Goal: Communication & Community: Answer question/provide support

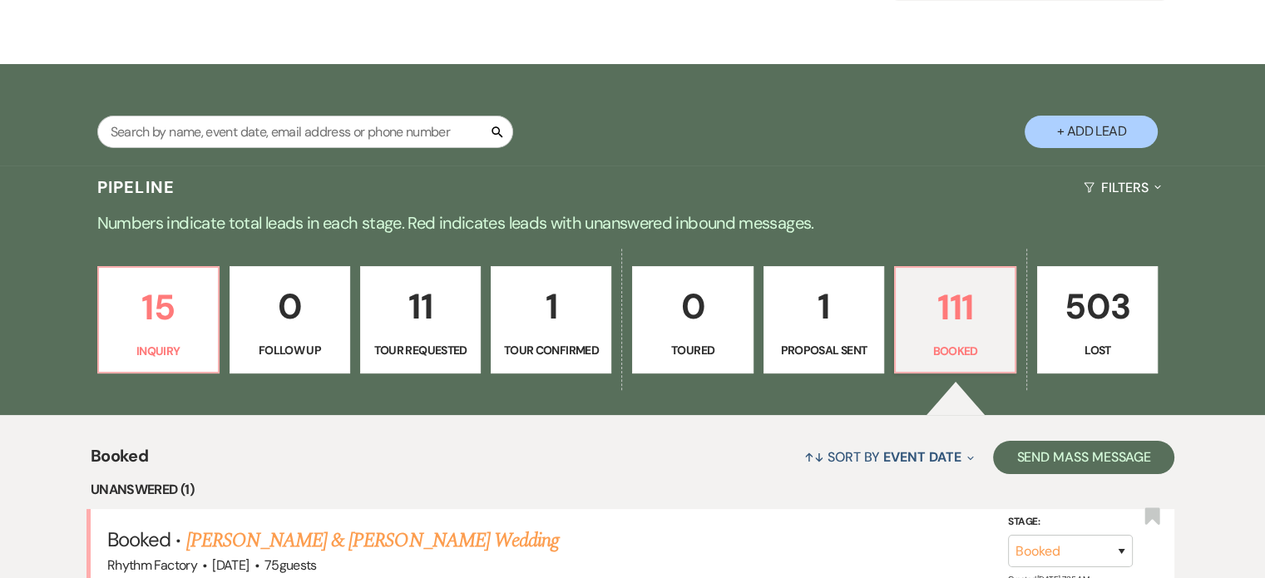
scroll to position [333, 0]
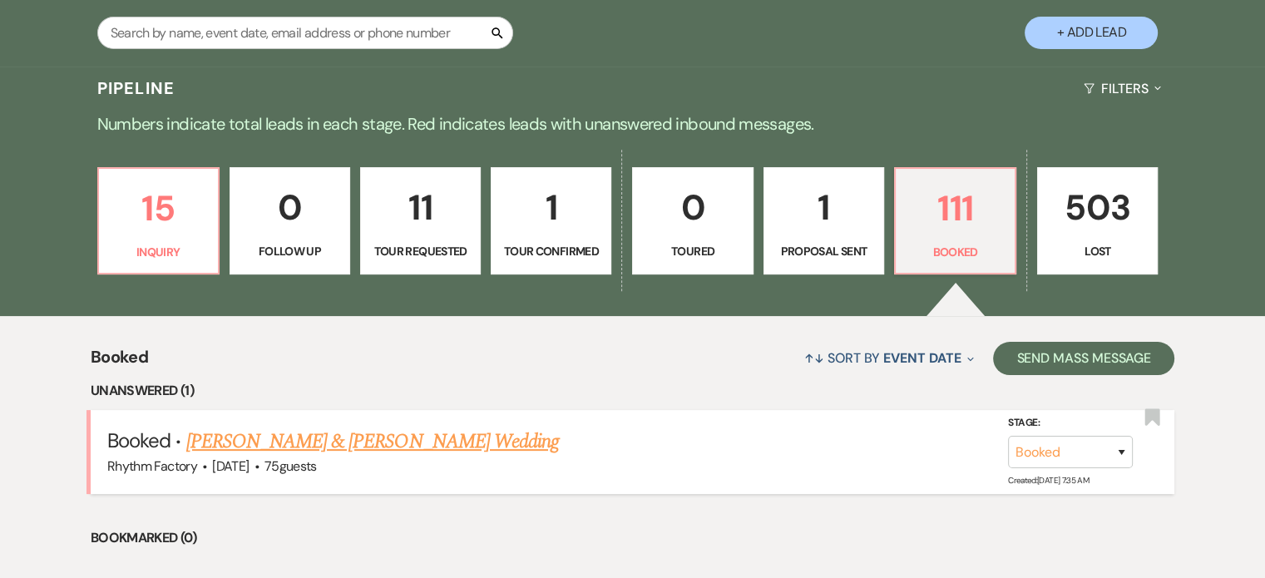
click at [306, 442] on link "[PERSON_NAME] & [PERSON_NAME] Wedding" at bounding box center [372, 442] width 373 height 30
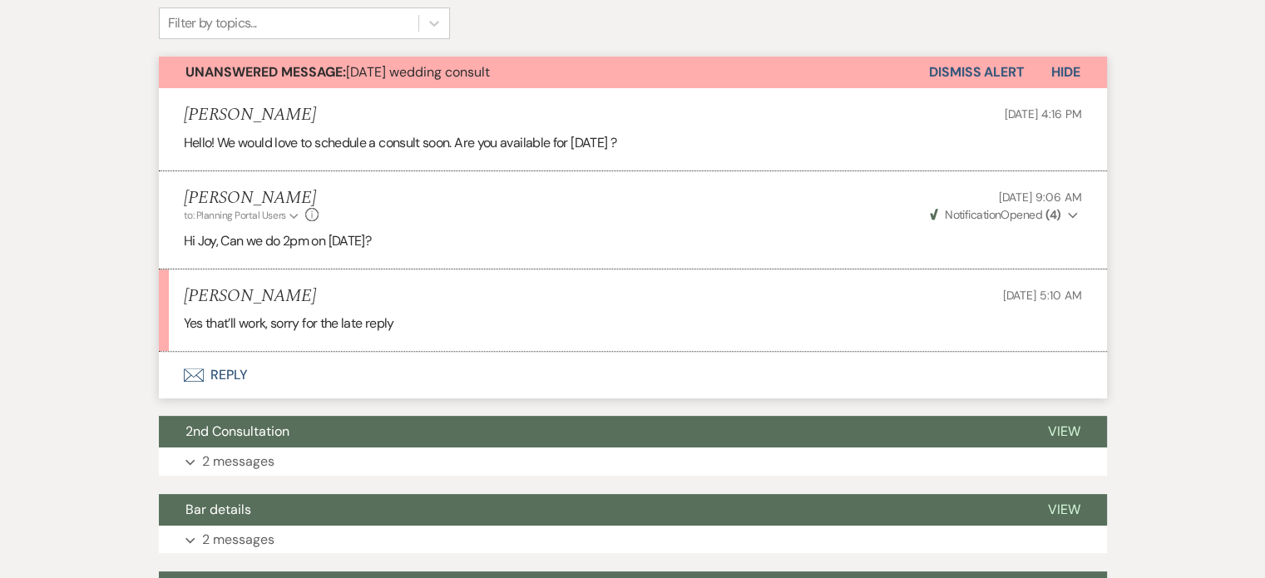
scroll to position [416, 0]
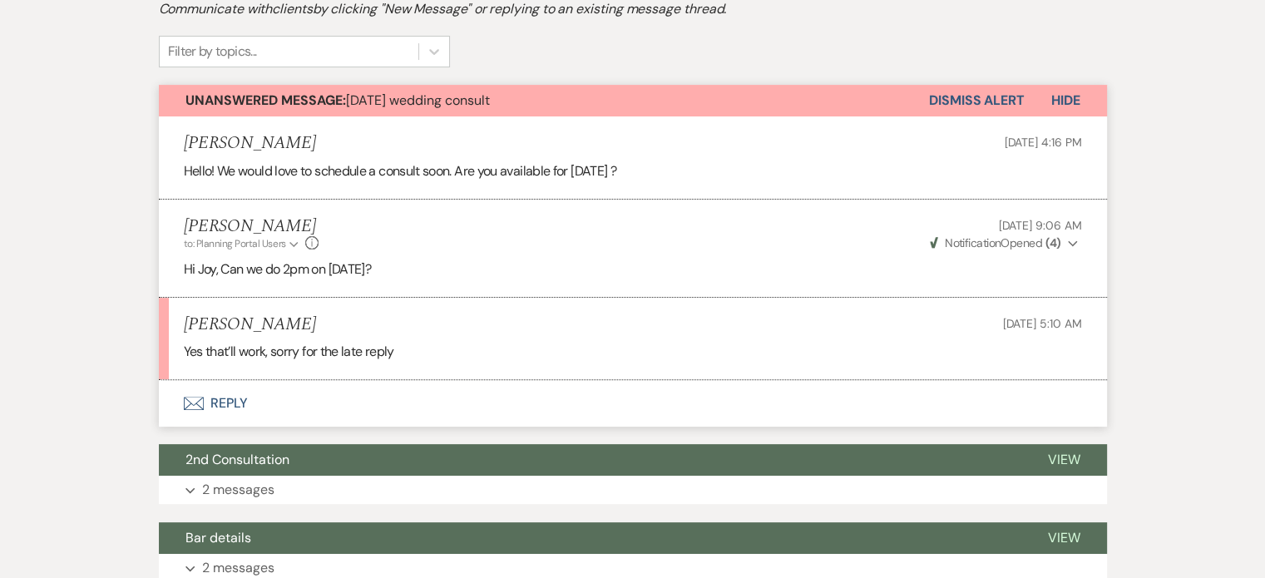
click at [991, 101] on button "Dismiss Alert" at bounding box center [977, 101] width 96 height 32
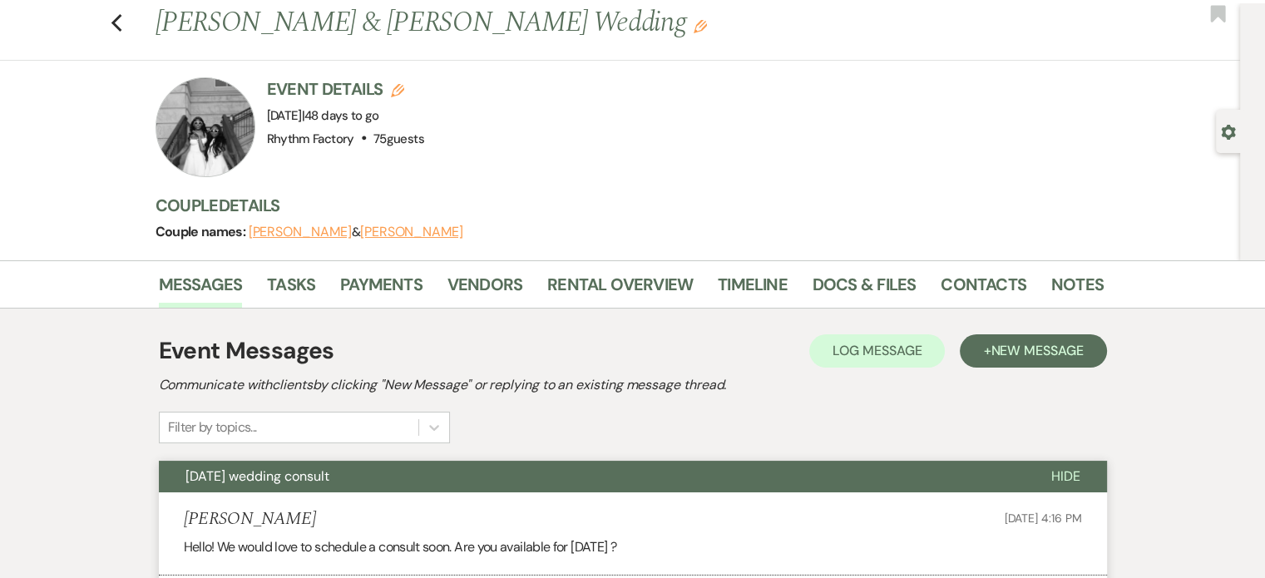
scroll to position [0, 0]
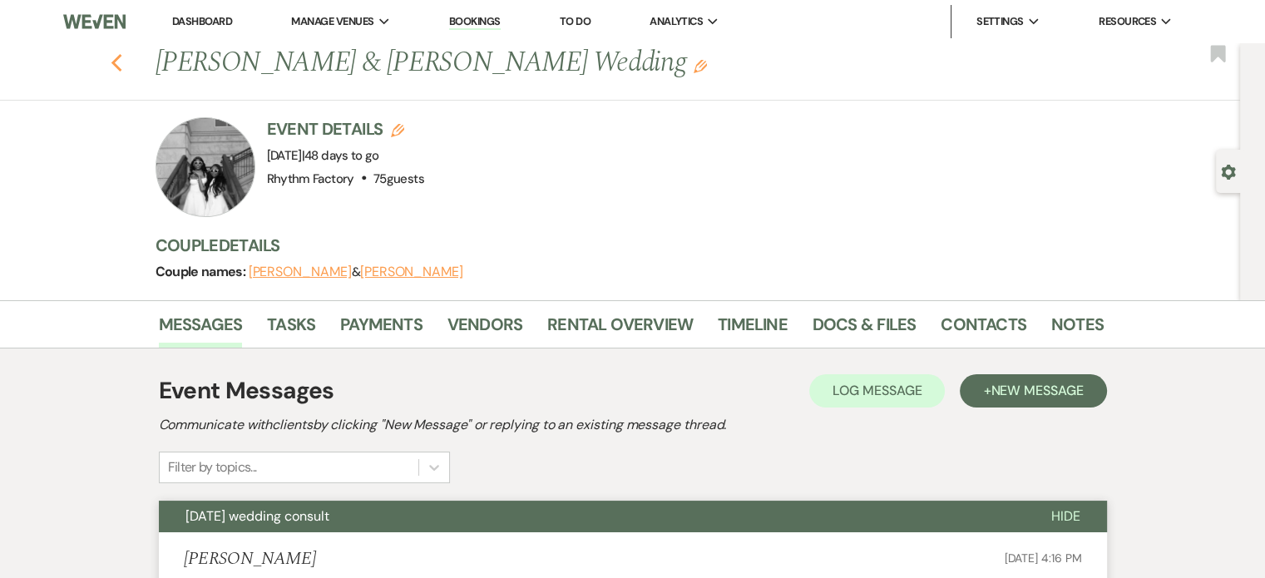
click at [123, 66] on icon "Previous" at bounding box center [117, 63] width 12 height 20
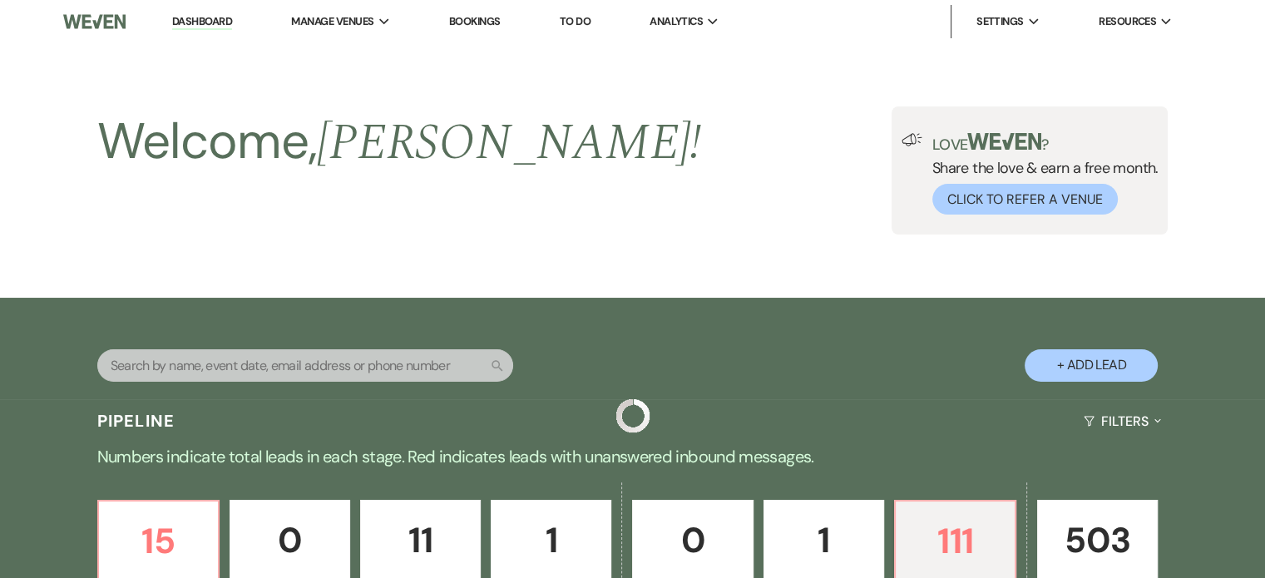
scroll to position [333, 0]
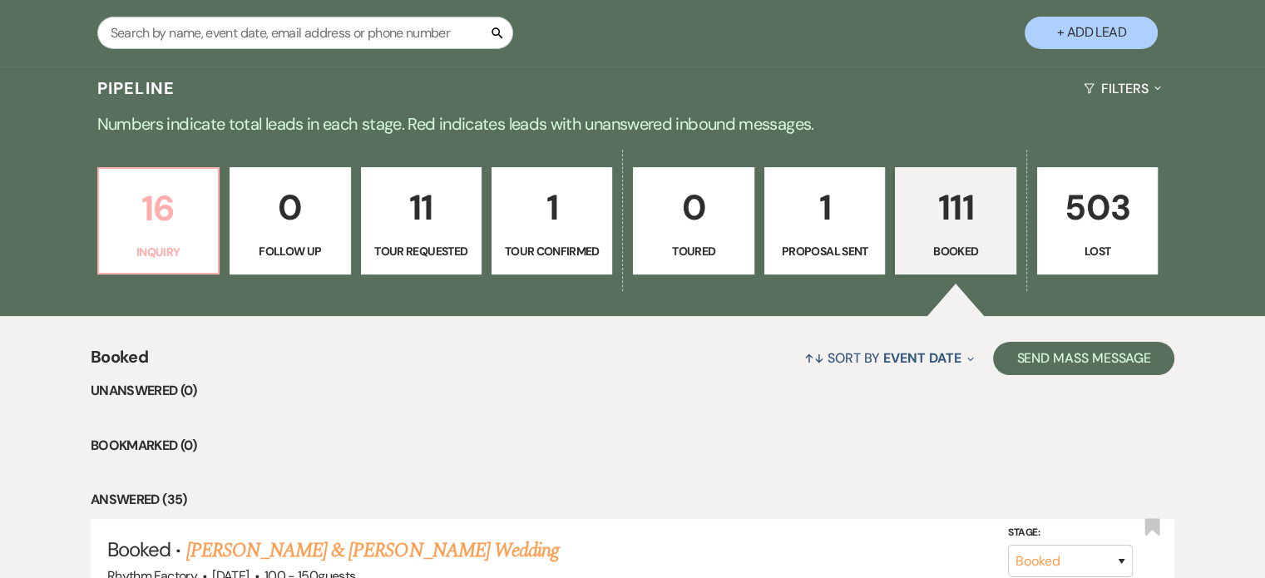
click at [160, 222] on p "16" at bounding box center [158, 208] width 99 height 56
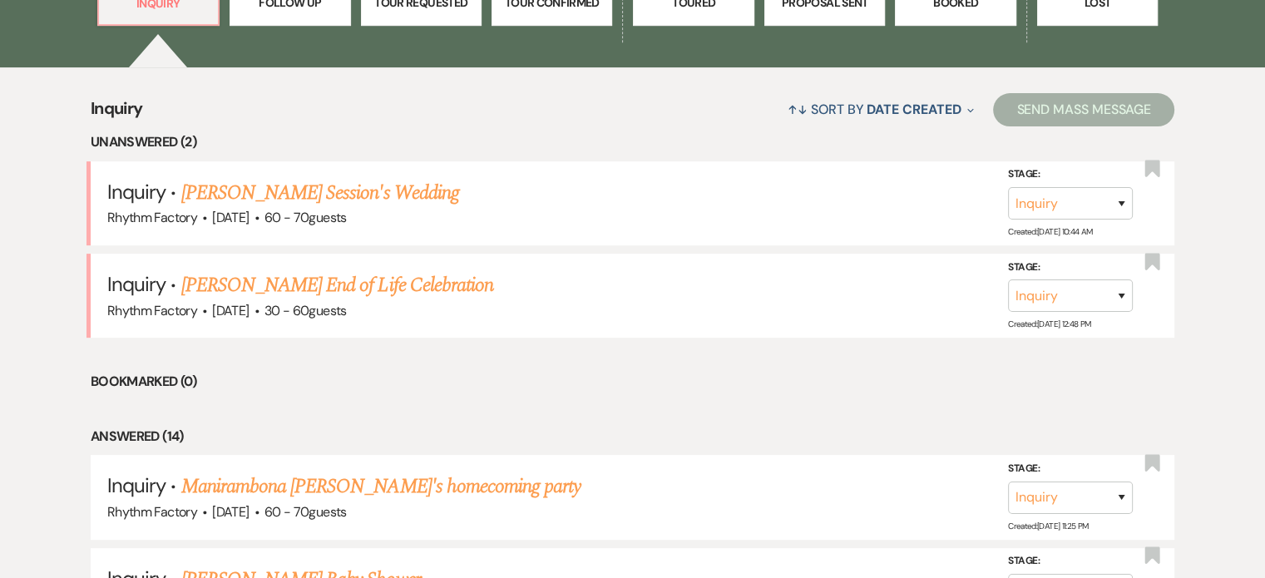
scroll to position [582, 0]
click at [226, 195] on link "[PERSON_NAME] Session's Wedding" at bounding box center [320, 192] width 278 height 30
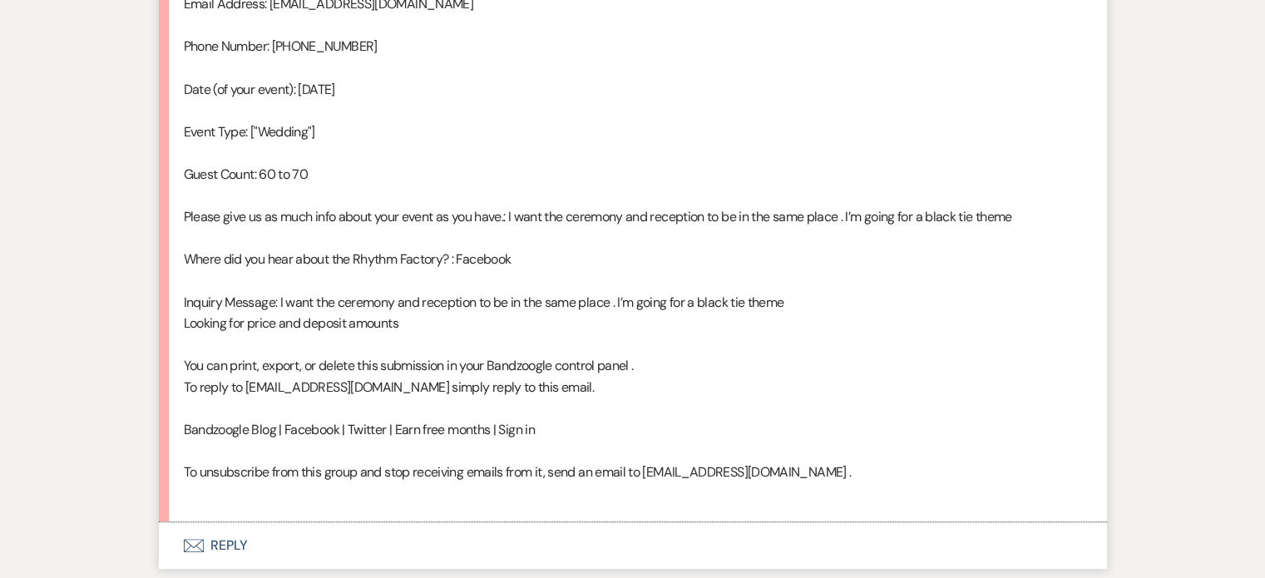
scroll to position [1141, 0]
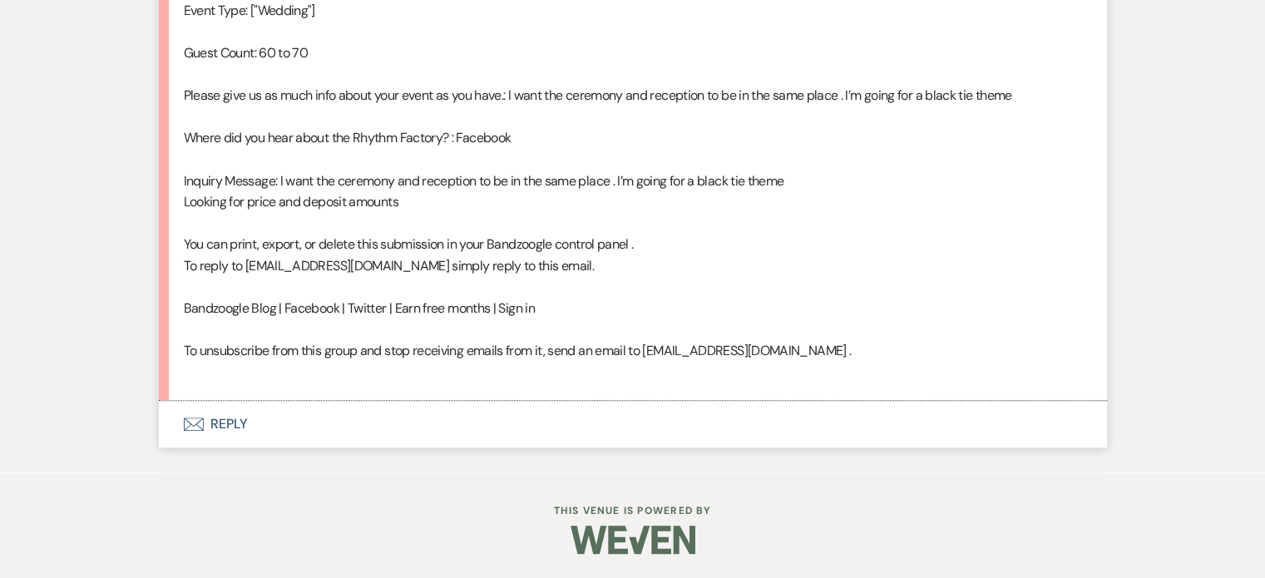
click at [216, 422] on button "Envelope Reply" at bounding box center [633, 424] width 948 height 47
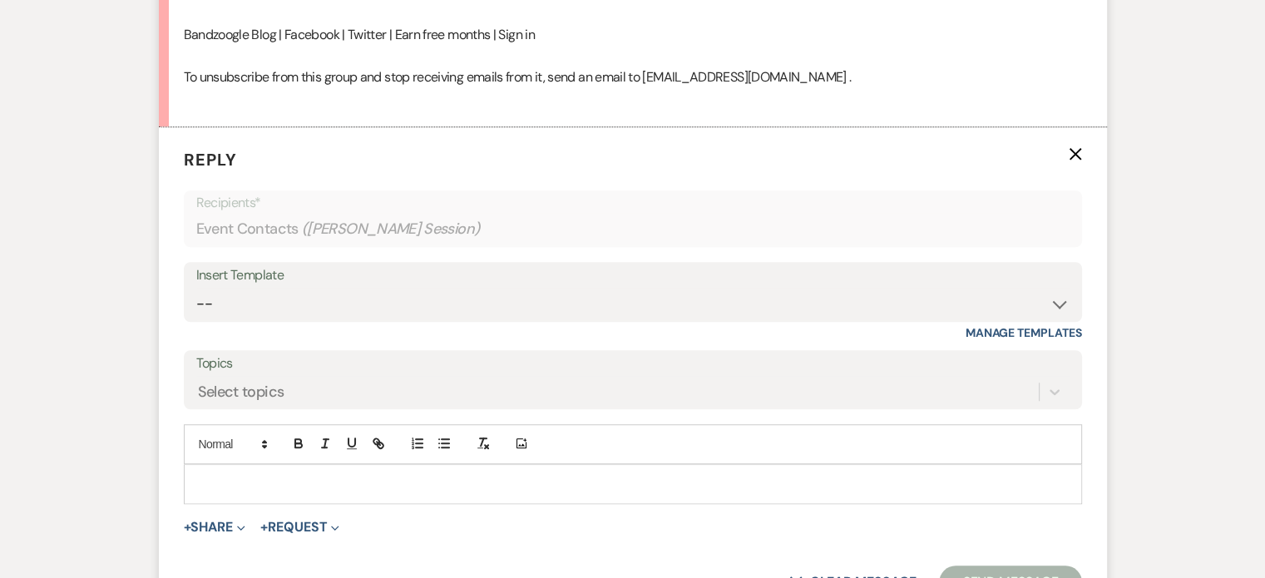
scroll to position [1424, 0]
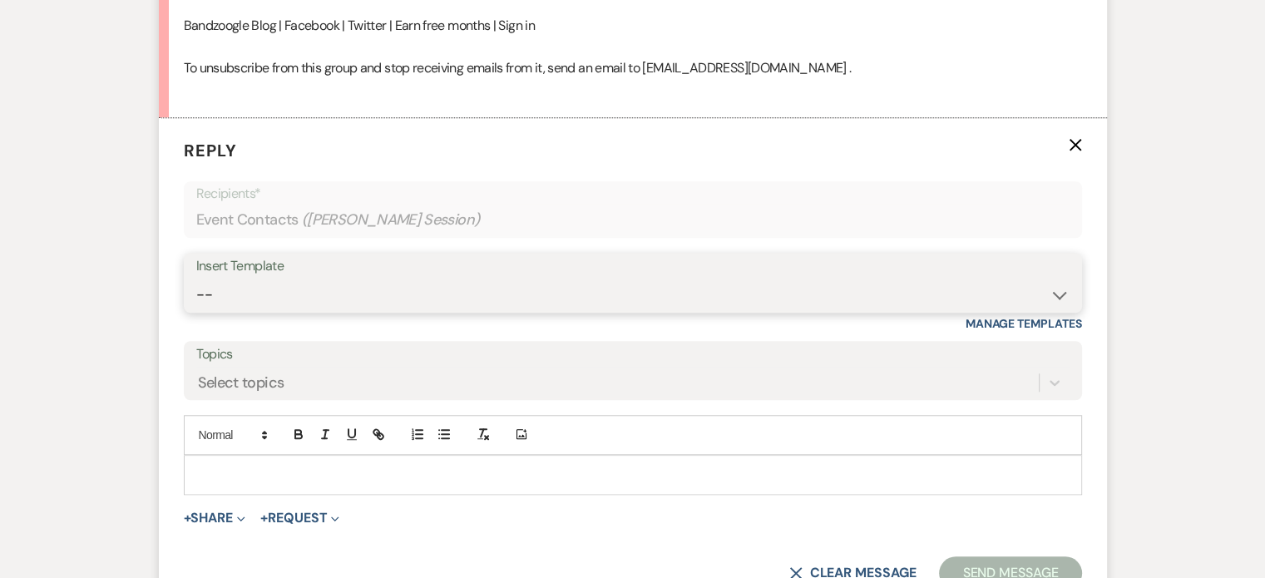
click at [1056, 293] on select "-- Available Date I want PRICE More detail to give price Use our decor Wedding …" at bounding box center [632, 295] width 873 height 32
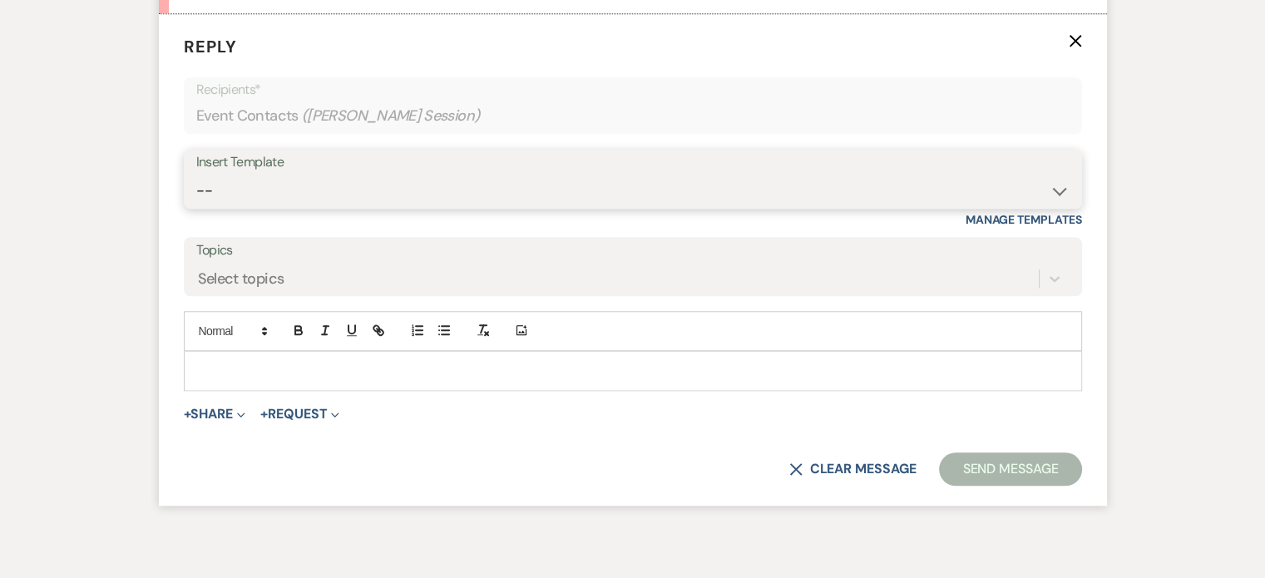
scroll to position [1605, 0]
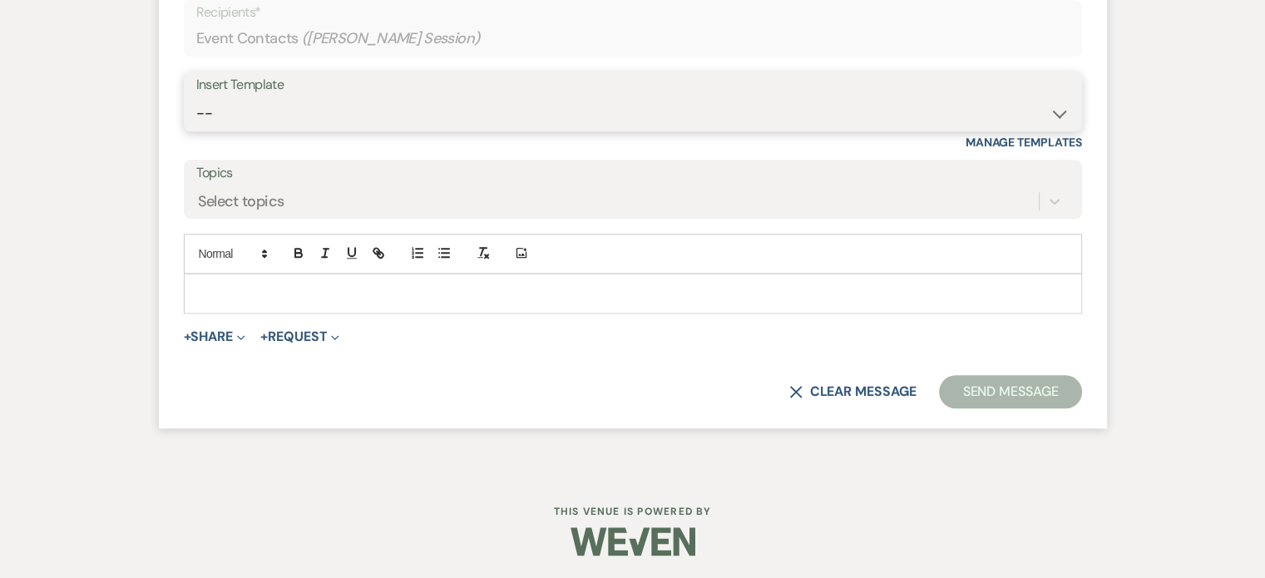
click at [1058, 109] on select "-- Available Date I want PRICE More detail to give price Use our decor Wedding …" at bounding box center [632, 113] width 873 height 32
click at [196, 97] on select "-- Available Date I want PRICE More detail to give price Use our decor Wedding …" at bounding box center [632, 113] width 873 height 32
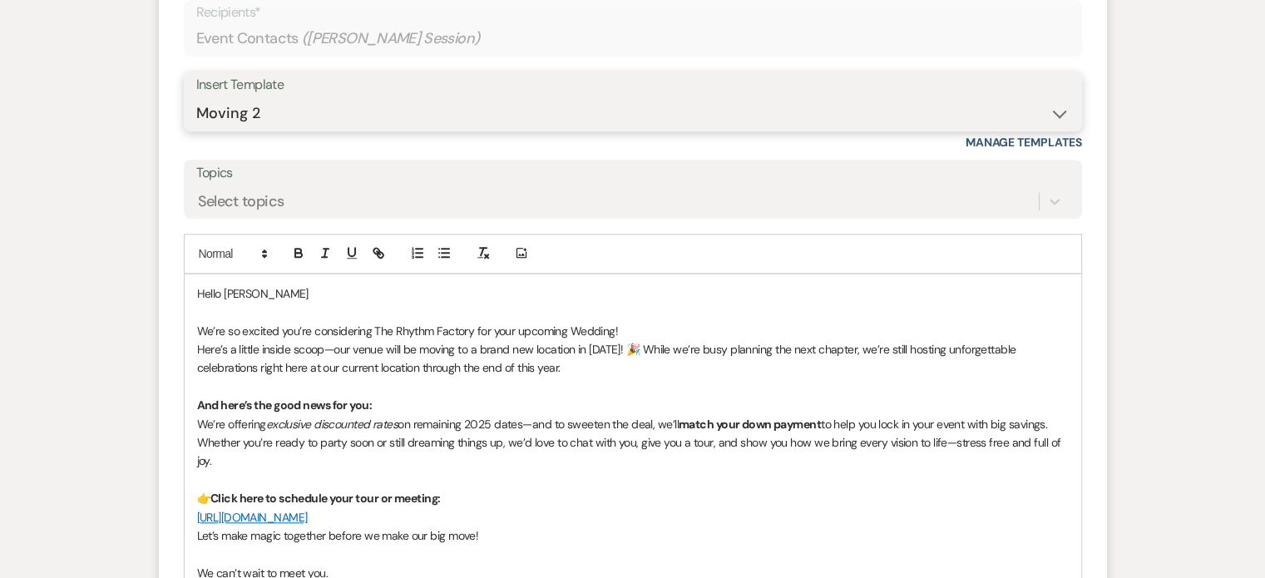
click at [1062, 112] on select "-- Available Date I want PRICE More detail to give price Use our decor Wedding …" at bounding box center [632, 113] width 873 height 32
select select "5624"
click at [196, 97] on select "-- Available Date I want PRICE More detail to give price Use our decor Wedding …" at bounding box center [632, 113] width 873 height 32
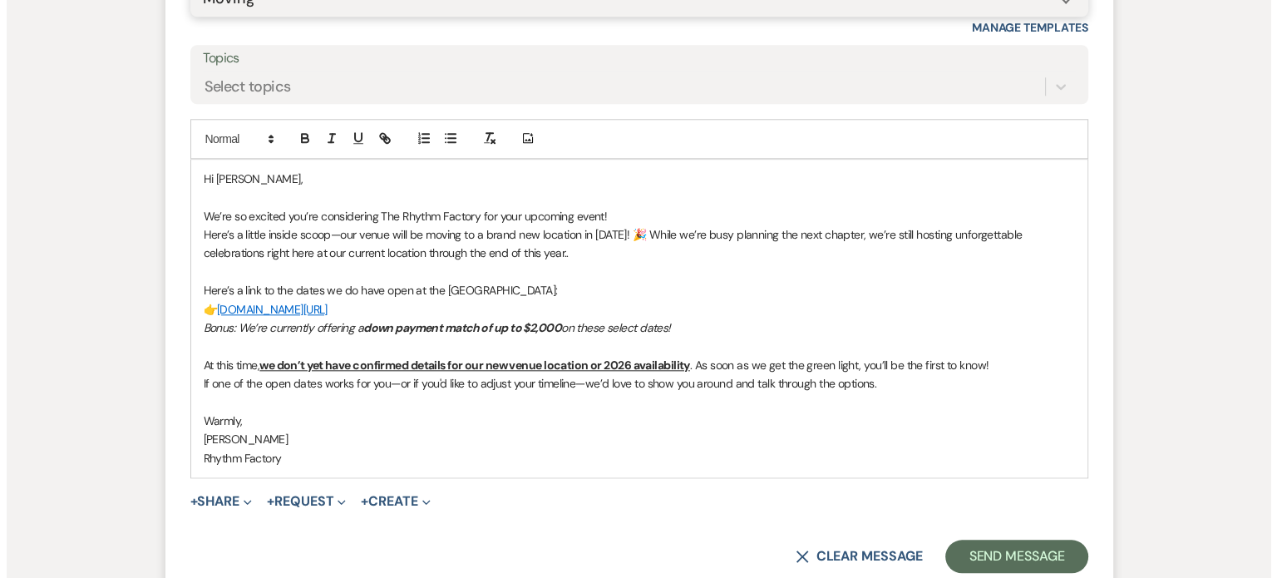
scroll to position [1884, 0]
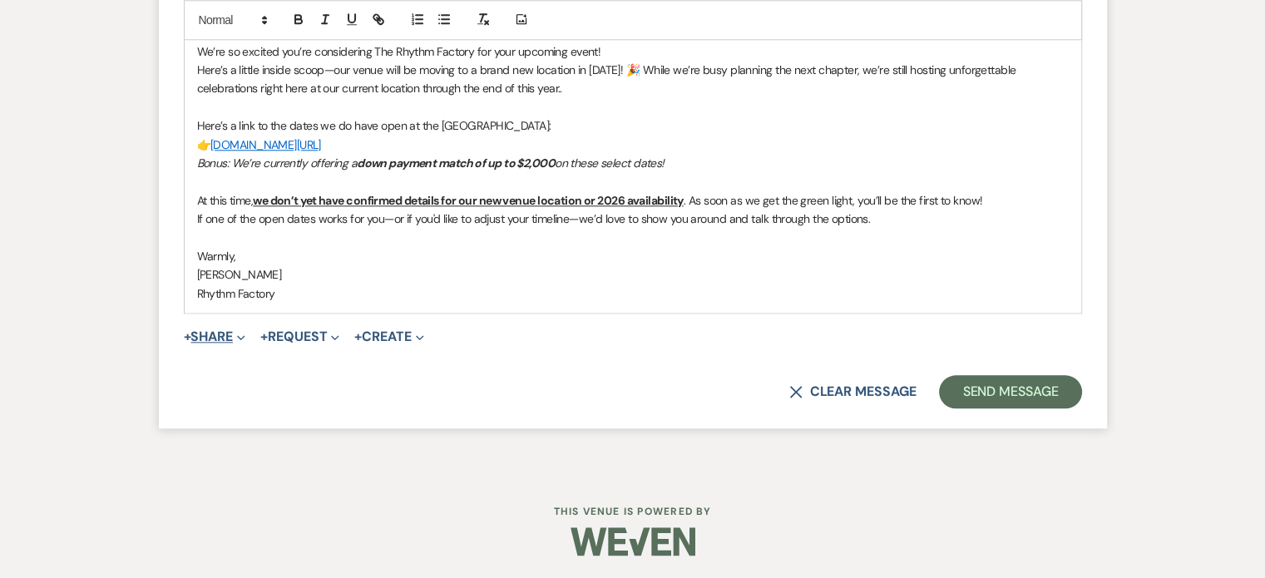
click at [204, 337] on button "+ Share Expand" at bounding box center [215, 336] width 62 height 13
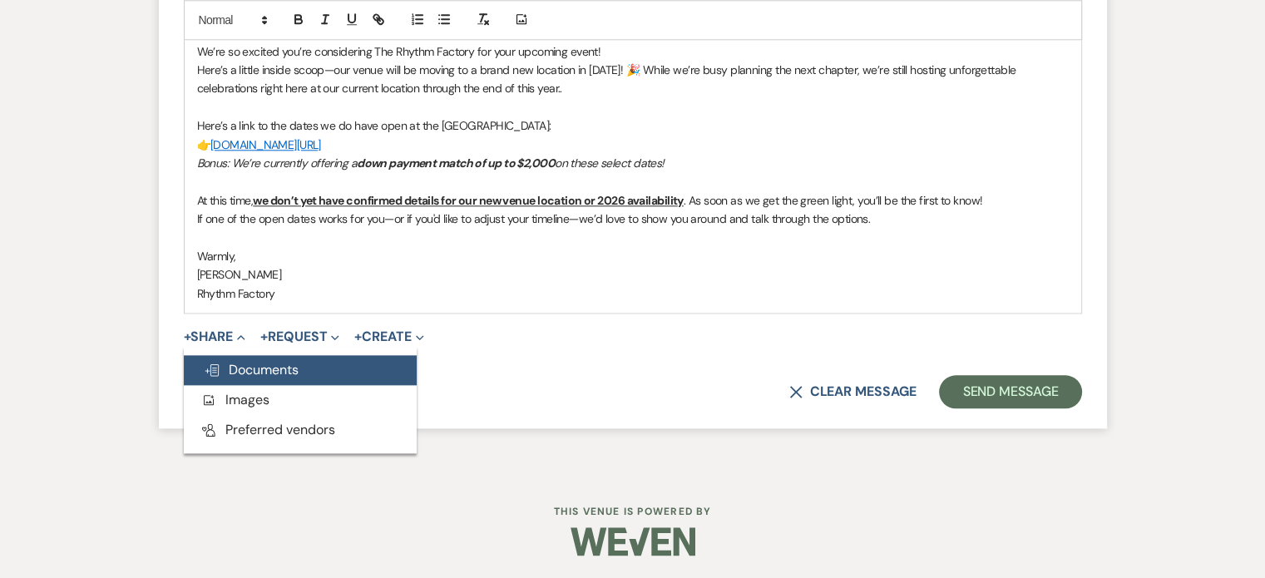
drag, startPoint x: 285, startPoint y: 382, endPoint x: 384, endPoint y: 376, distance: 99.1
click at [285, 381] on button "Doc Upload Documents" at bounding box center [300, 370] width 233 height 30
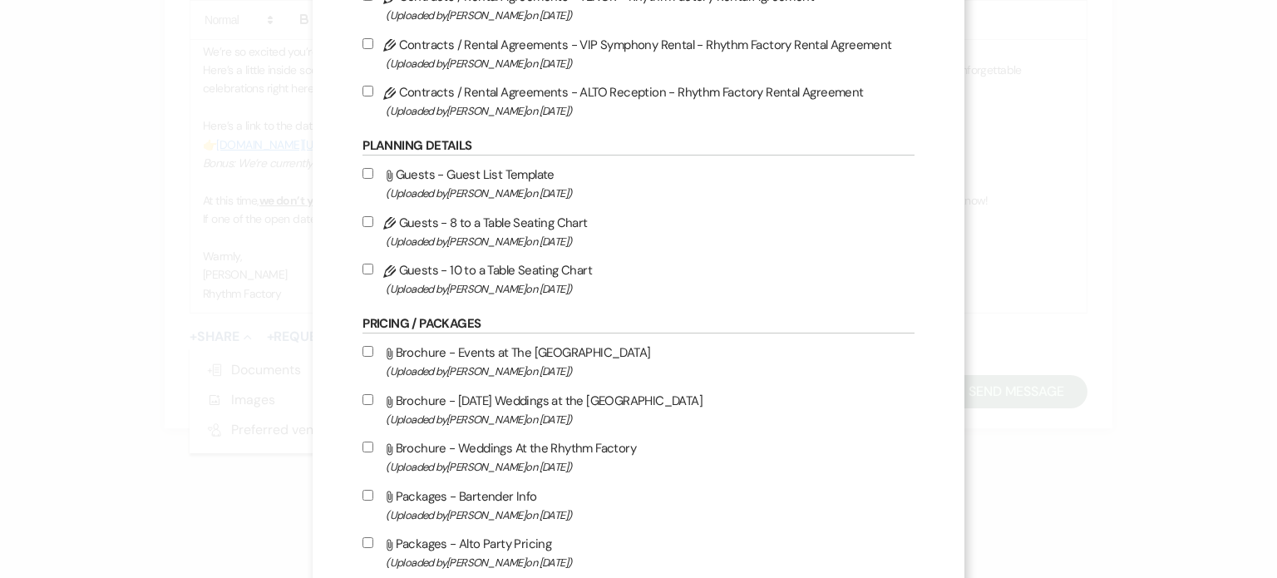
scroll to position [499, 0]
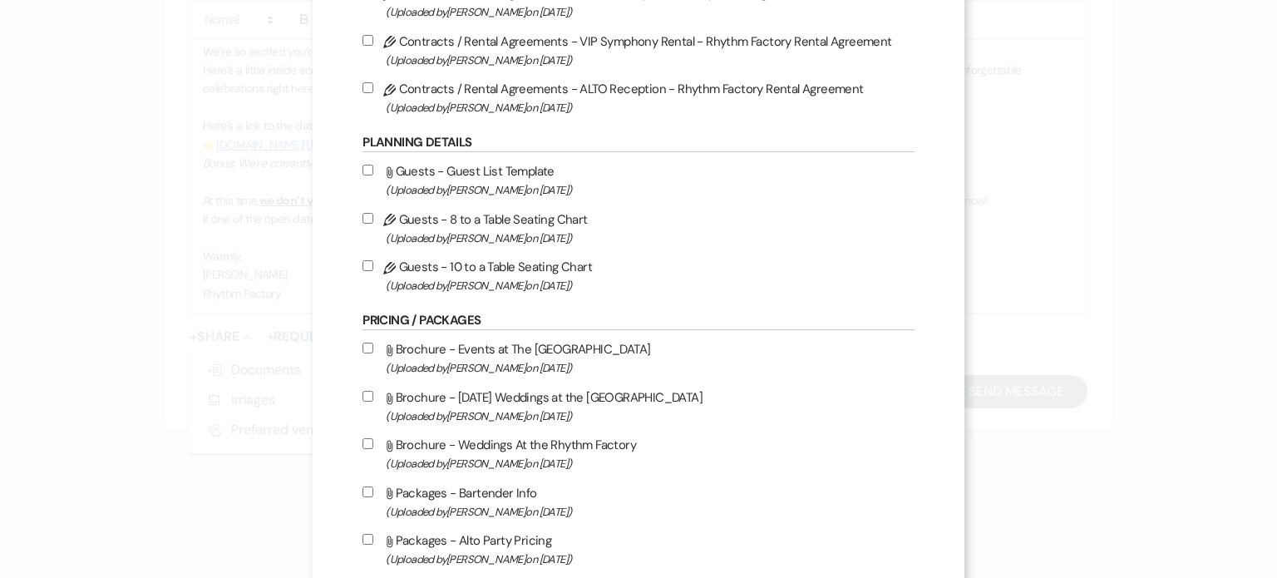
click at [366, 442] on input "Attach File Brochure - Weddings At the Rhythm Factory (Uploaded by [PERSON_NAME…" at bounding box center [368, 443] width 11 height 11
checkbox input "true"
click at [366, 396] on input "Attach File Brochure - [DATE] Weddings at the [GEOGRAPHIC_DATA] (Uploaded by [P…" at bounding box center [368, 396] width 11 height 11
checkbox input "true"
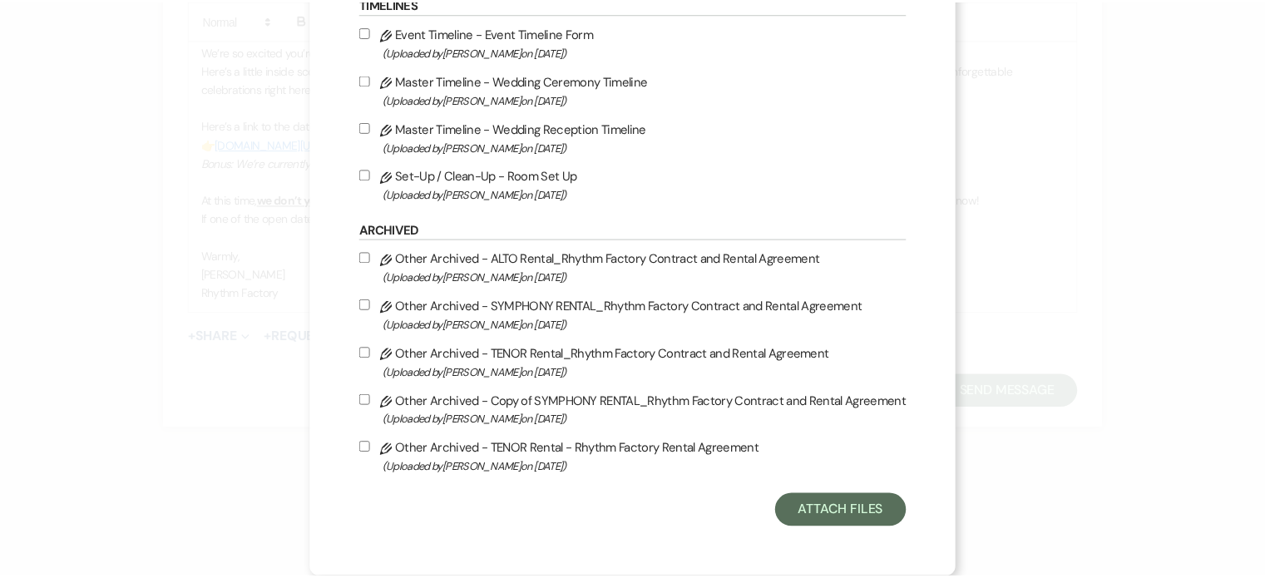
scroll to position [1852, 0]
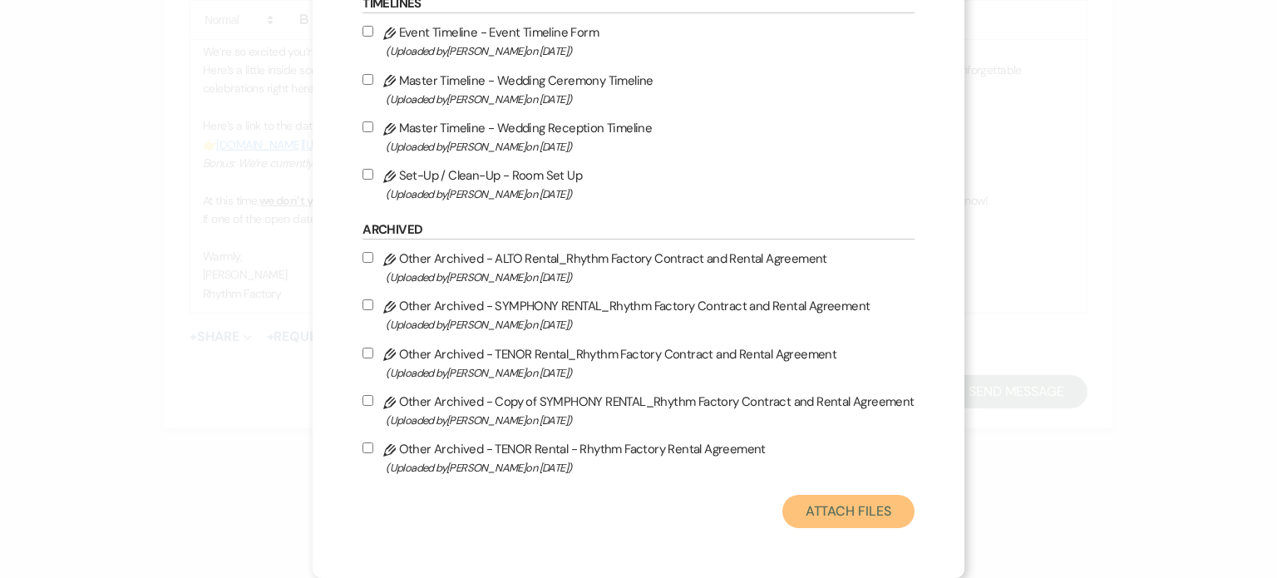
click at [876, 508] on button "Attach Files" at bounding box center [848, 511] width 132 height 33
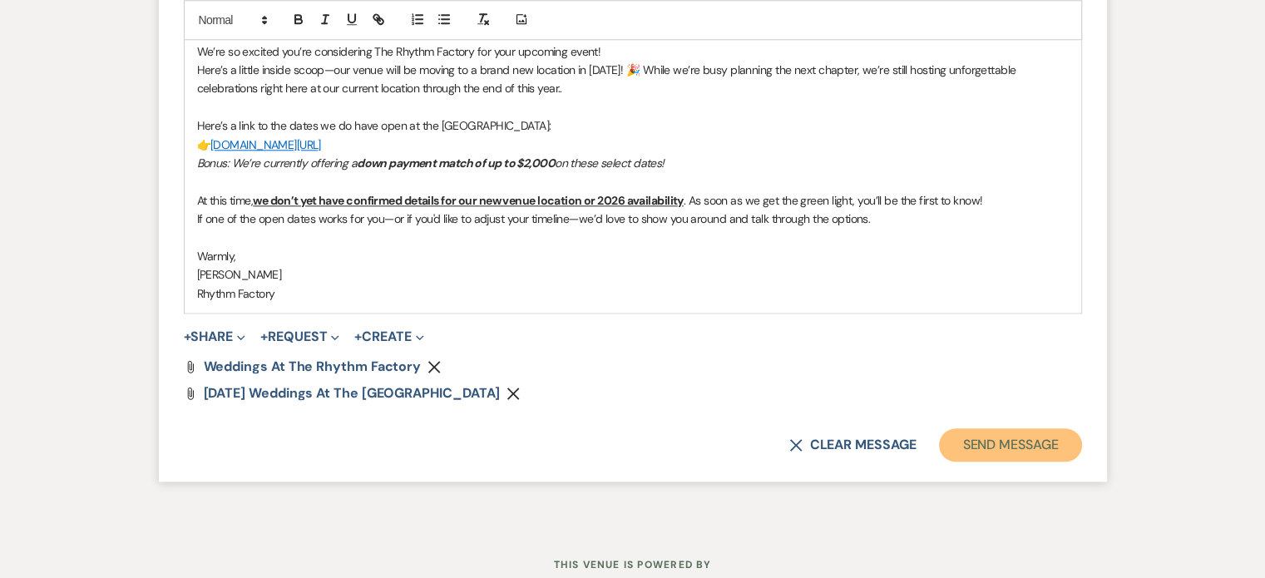
click at [1038, 450] on button "Send Message" at bounding box center [1010, 444] width 142 height 33
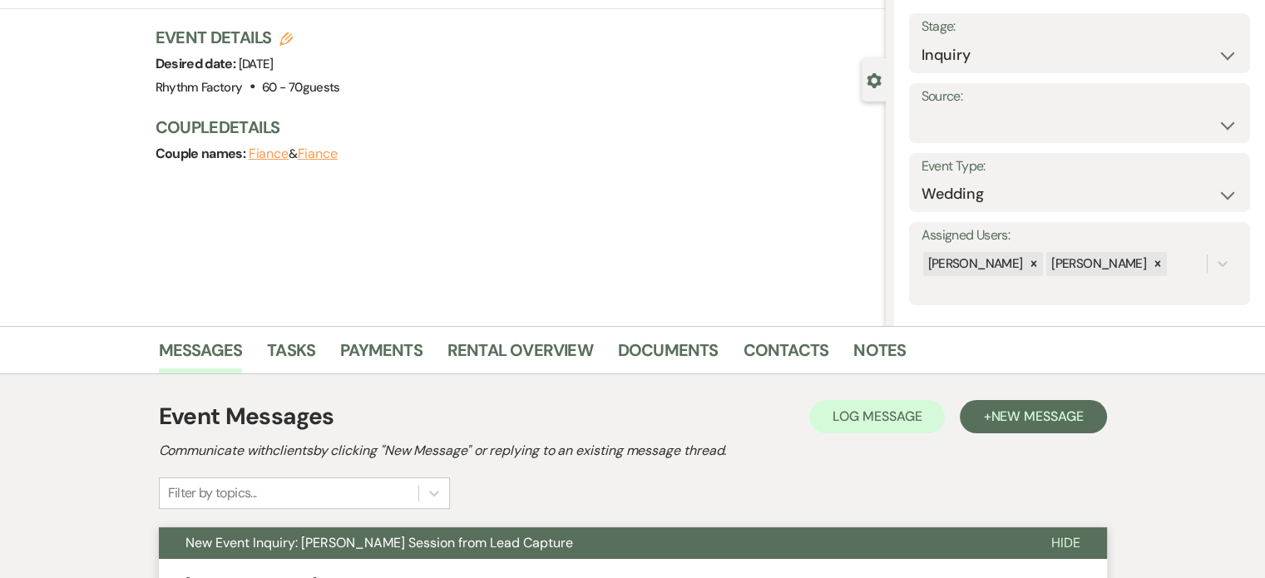
scroll to position [0, 0]
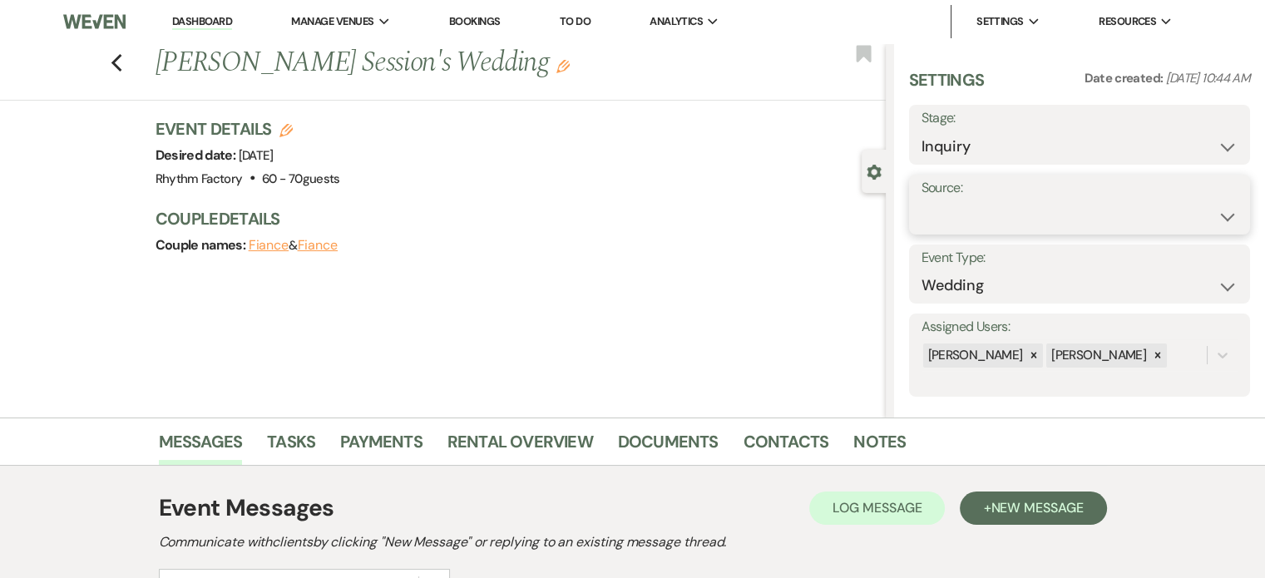
click at [1216, 217] on select "Weven Venue Website Instagram Facebook Pinterest Google The Knot Wedding Wire H…" at bounding box center [1079, 216] width 316 height 32
select select "8"
click at [921, 200] on select "Weven Venue Website Instagram Facebook Pinterest Google The Knot Wedding Wire H…" at bounding box center [1079, 216] width 316 height 32
click at [1210, 200] on button "Save" at bounding box center [1203, 204] width 93 height 33
click at [1221, 156] on select "Inquiry Follow Up Tour Requested Tour Confirmed Toured Proposal Sent Booked Lost" at bounding box center [1079, 147] width 316 height 32
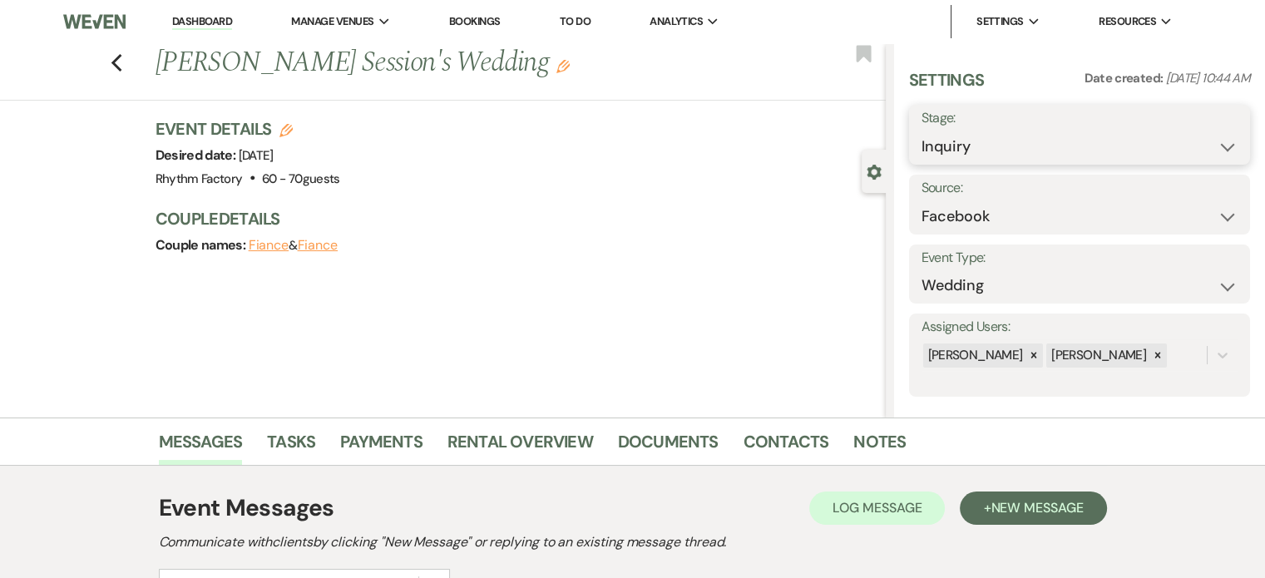
select select "8"
click at [921, 131] on select "Inquiry Follow Up Tour Requested Tour Confirmed Toured Proposal Sent Booked Lost" at bounding box center [1079, 147] width 316 height 32
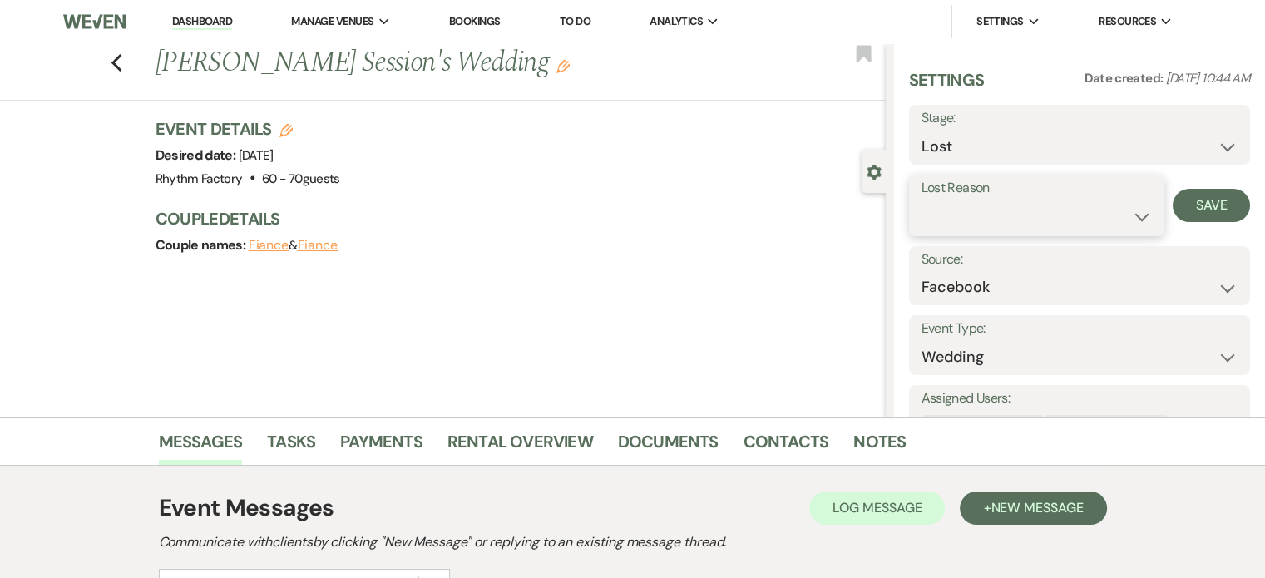
click at [1139, 220] on select "Booked Elsewhere Budget Date Unavailable No Response Not a Good Match Capacity …" at bounding box center [1036, 216] width 230 height 32
select select "8"
click at [921, 200] on select "Booked Elsewhere Budget Date Unavailable No Response Not a Good Match Capacity …" at bounding box center [1036, 216] width 230 height 32
click at [1207, 205] on button "Save" at bounding box center [1210, 205] width 77 height 33
click at [121, 57] on use "button" at bounding box center [116, 63] width 11 height 18
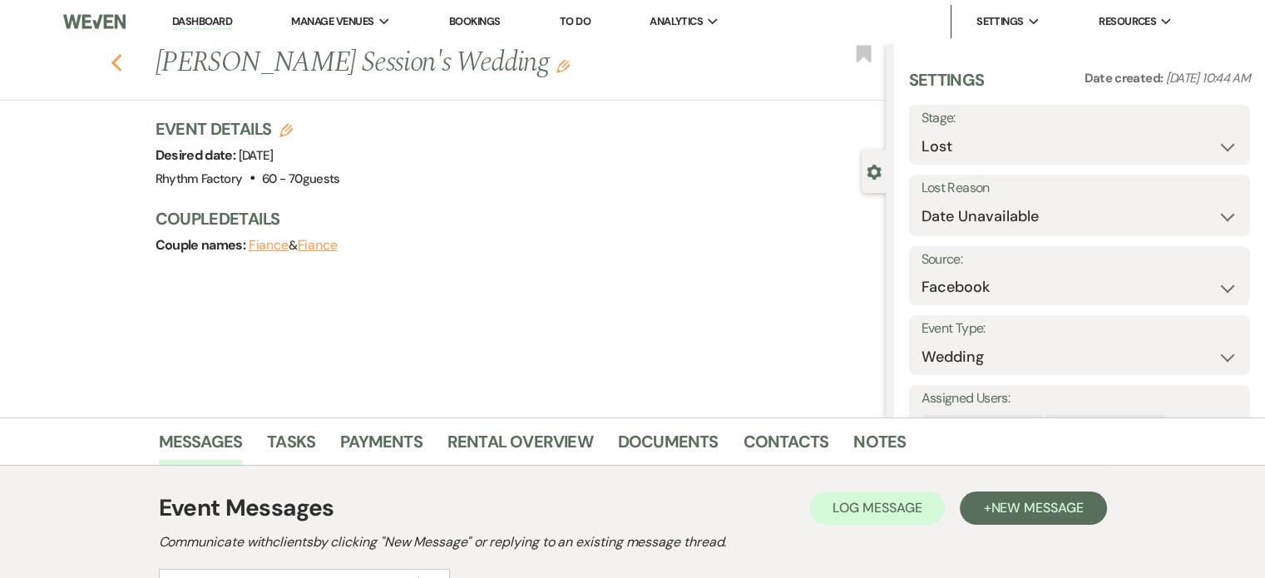
select select "8"
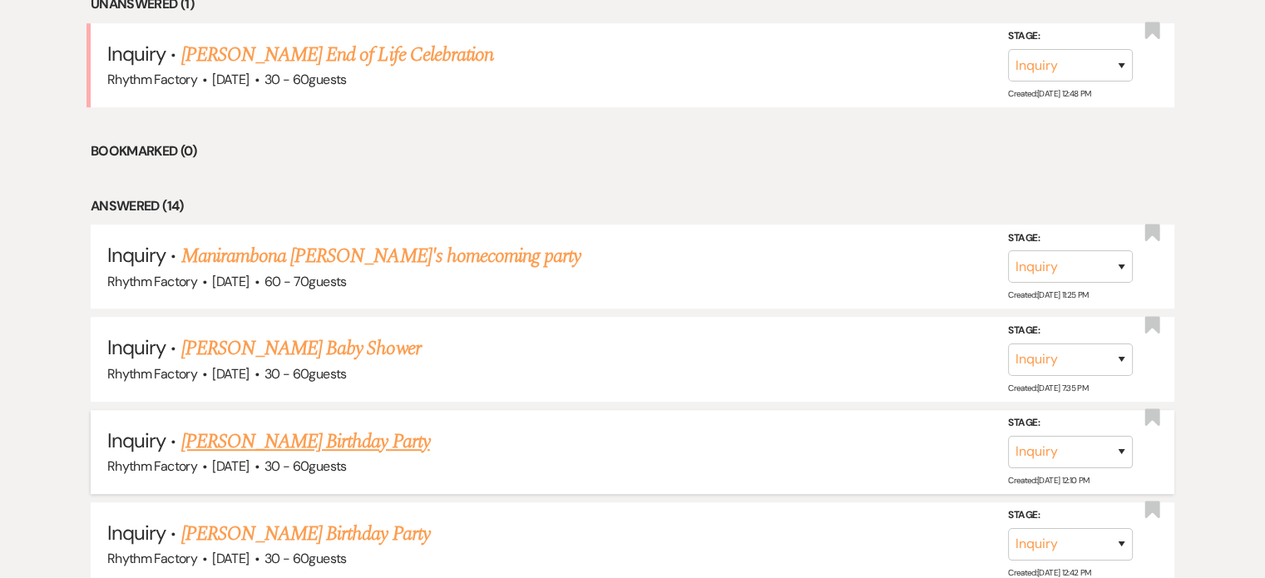
scroll to position [748, 0]
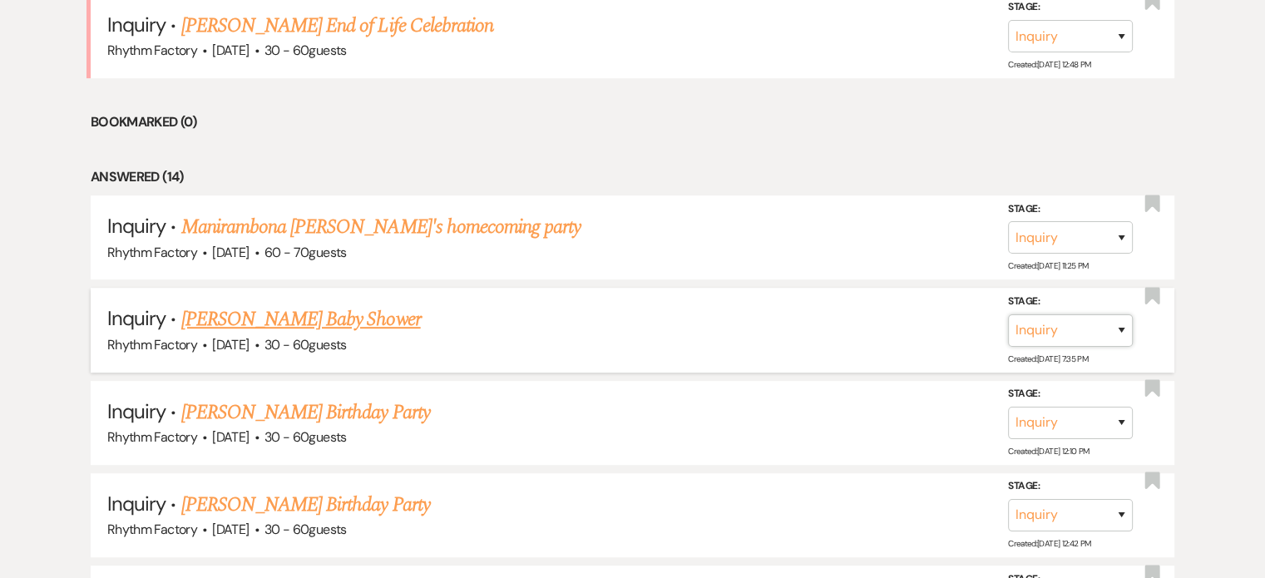
click at [1122, 332] on select "Inquiry Follow Up Tour Requested Tour Confirmed Toured Proposal Sent Booked Lost" at bounding box center [1070, 329] width 125 height 32
select select "4"
click at [1008, 313] on select "Inquiry Follow Up Tour Requested Tour Confirmed Toured Proposal Sent Booked Lost" at bounding box center [1070, 329] width 125 height 32
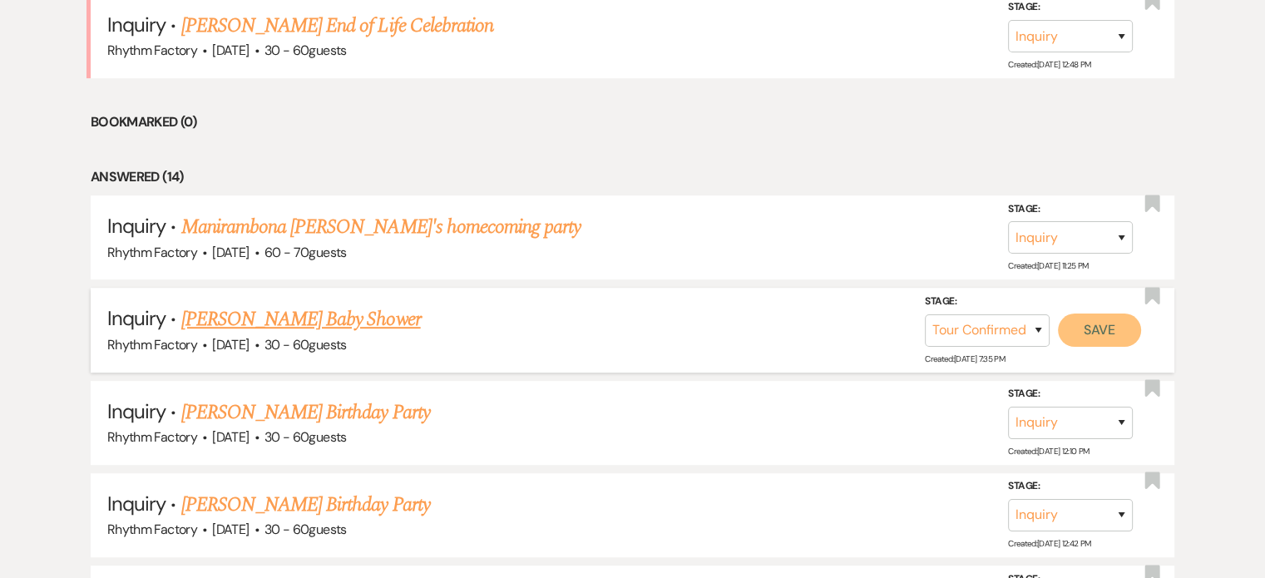
click at [1117, 330] on button "Save" at bounding box center [1099, 329] width 83 height 33
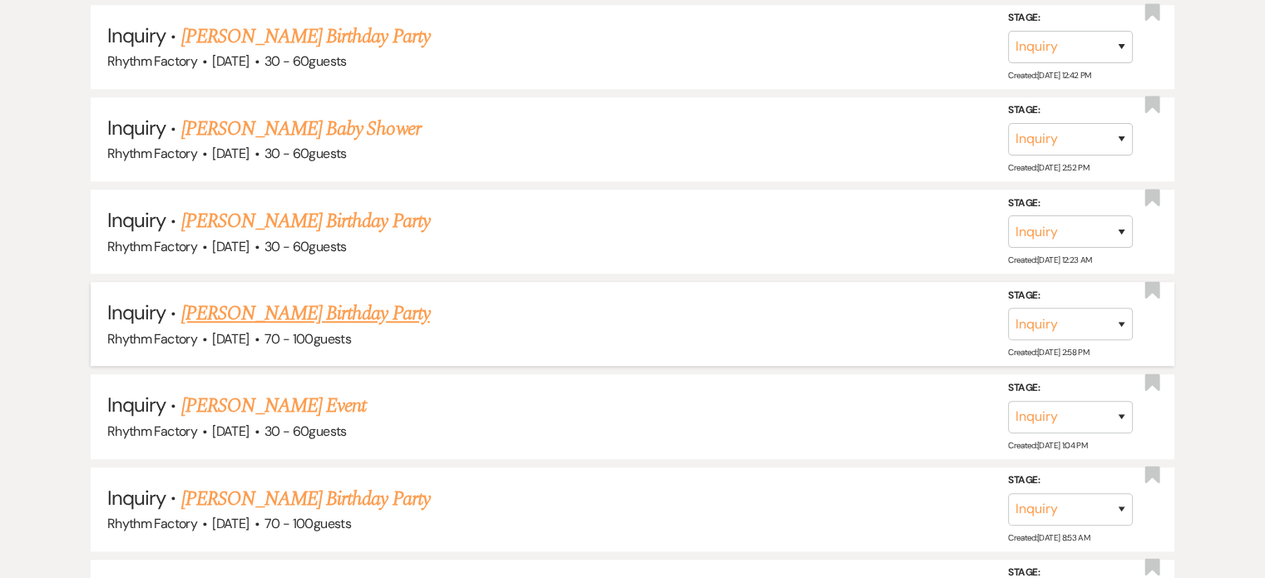
scroll to position [1164, 0]
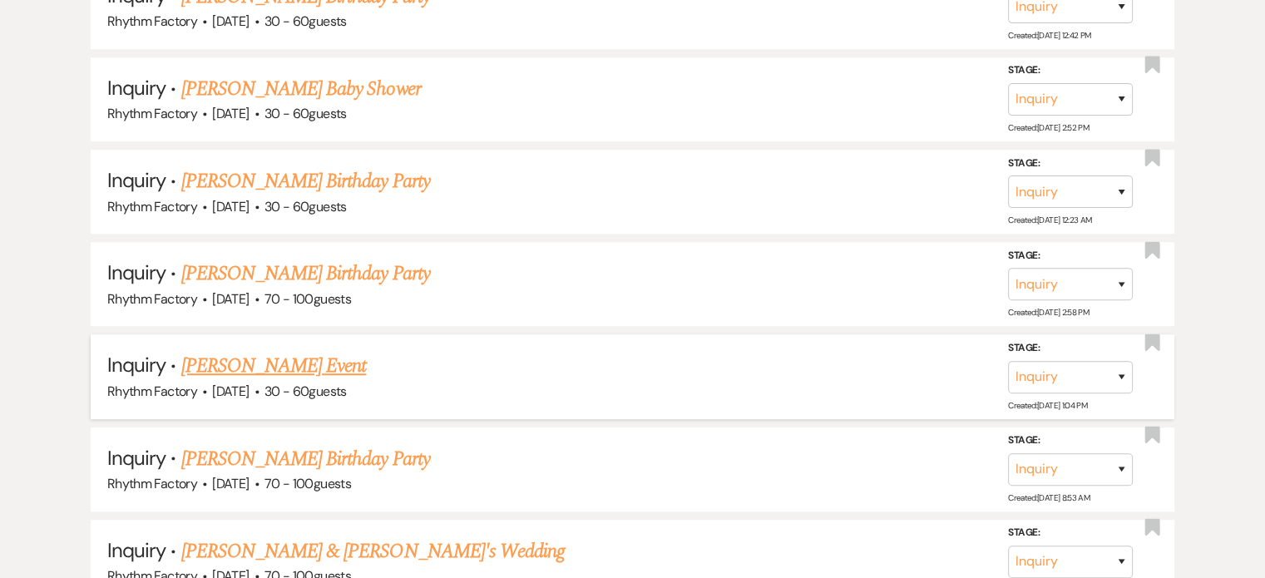
click at [288, 363] on link "[PERSON_NAME] Event" at bounding box center [273, 366] width 185 height 30
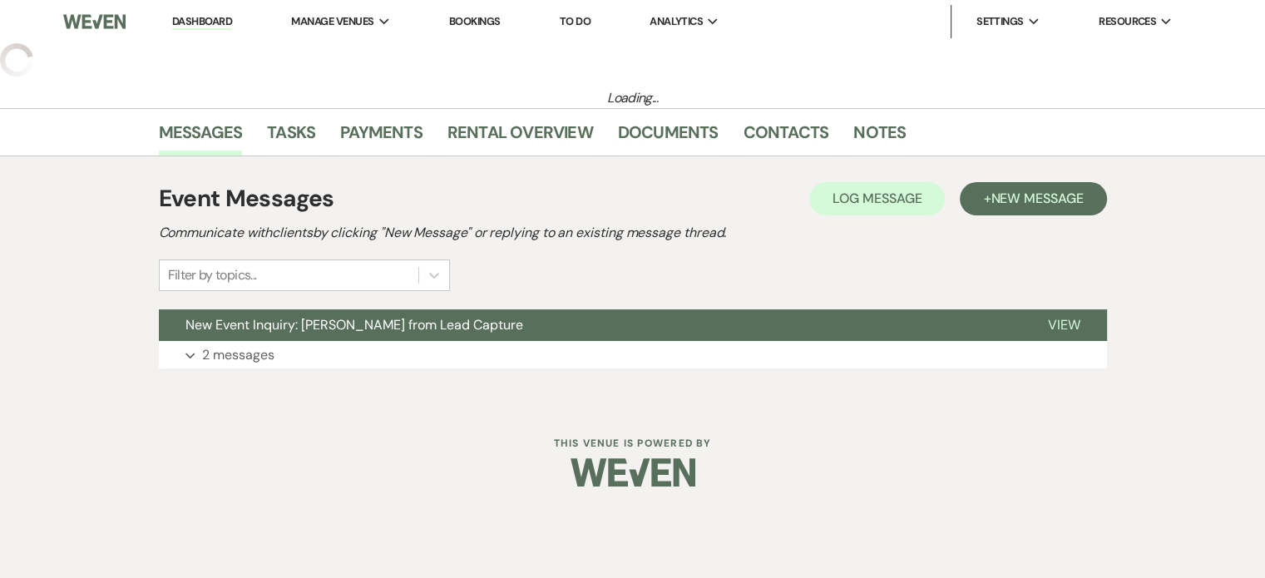
select select "13"
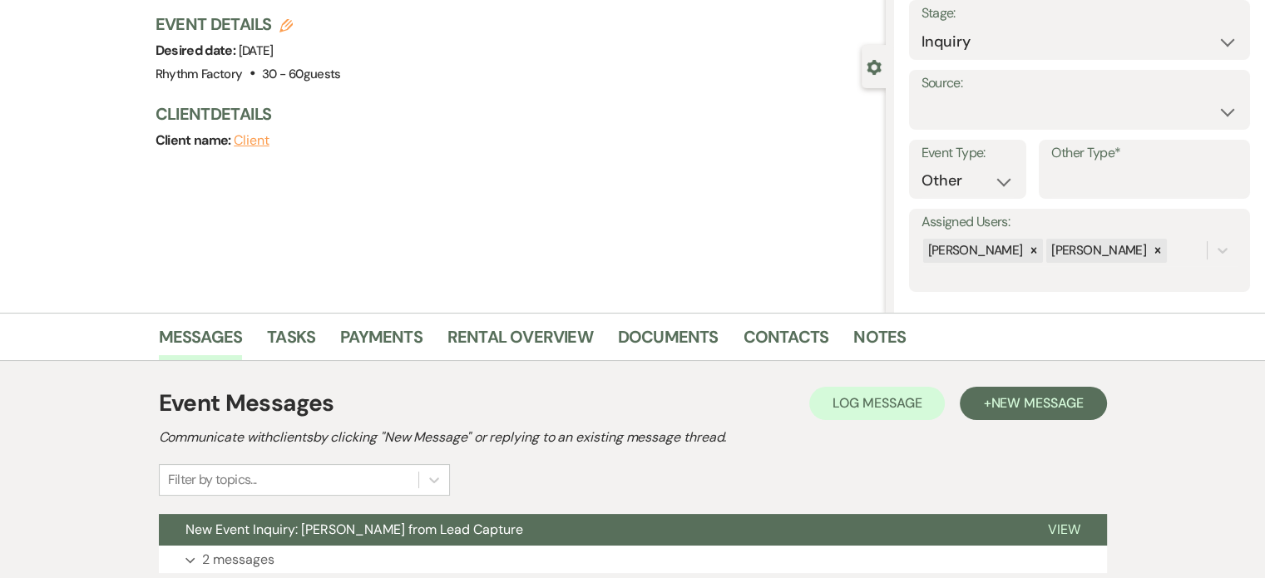
scroll to position [231, 0]
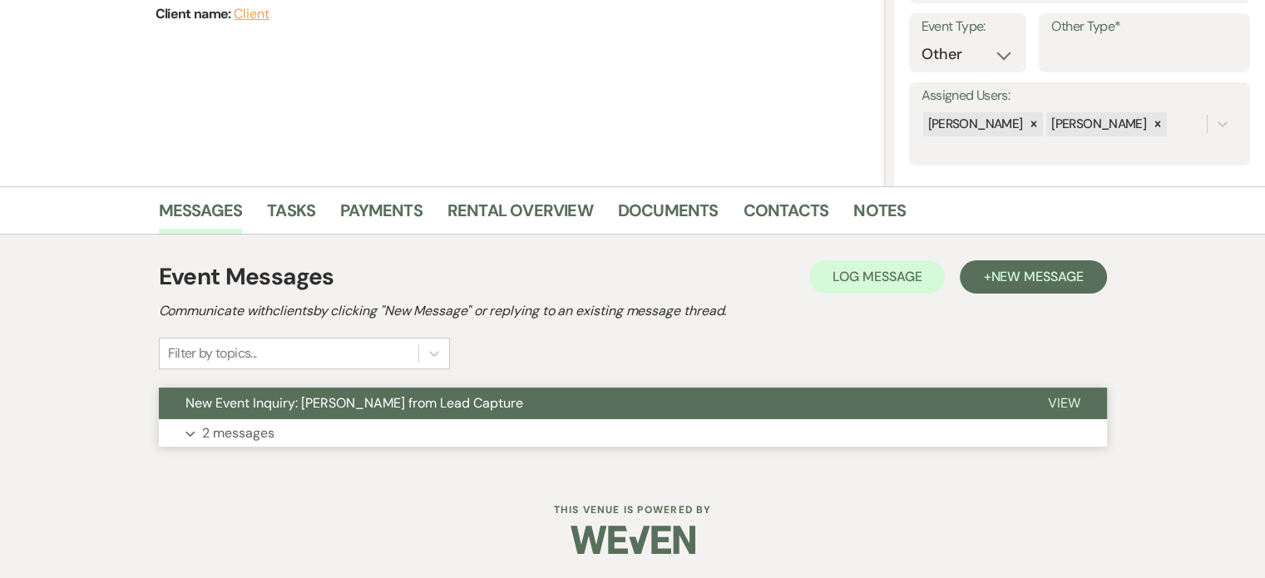
click at [1066, 406] on span "View" at bounding box center [1064, 402] width 32 height 17
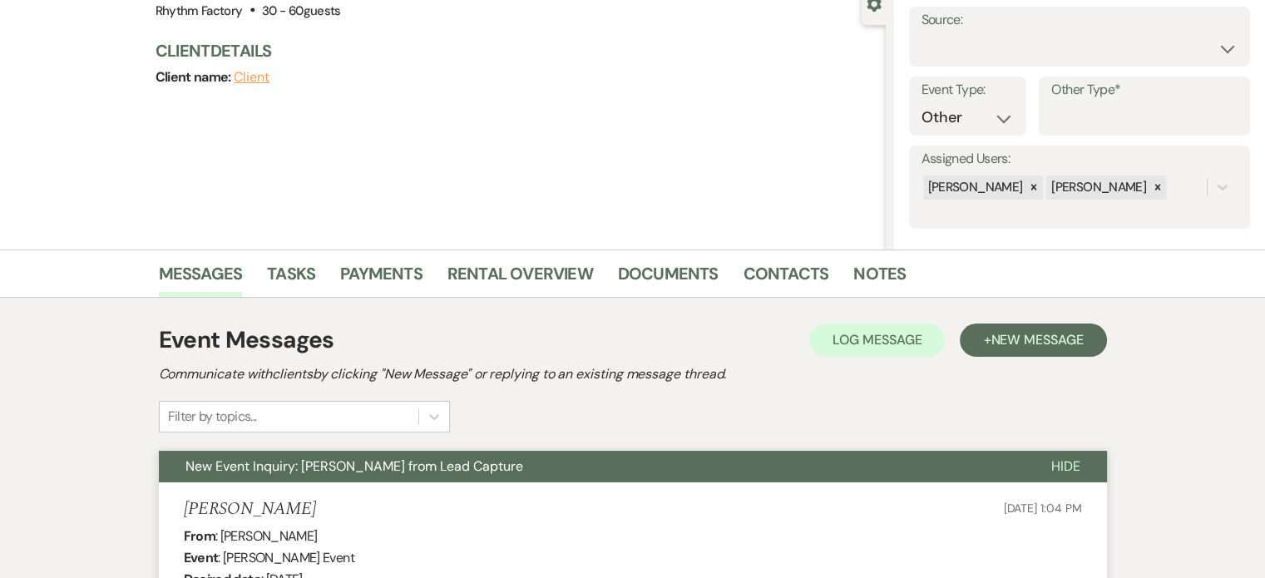
scroll to position [0, 0]
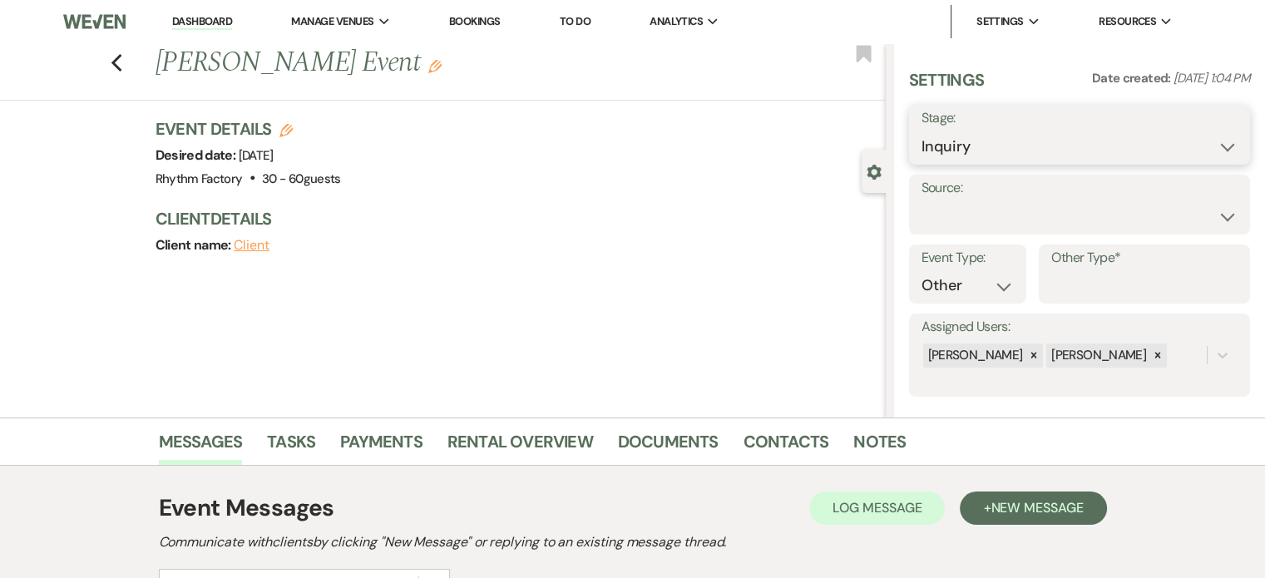
click at [1218, 146] on select "Inquiry Follow Up Tour Requested Tour Confirmed Toured Proposal Sent Booked Lost" at bounding box center [1079, 147] width 316 height 32
select select "8"
click at [921, 131] on select "Inquiry Follow Up Tour Requested Tour Confirmed Toured Proposal Sent Booked Lost" at bounding box center [1079, 147] width 316 height 32
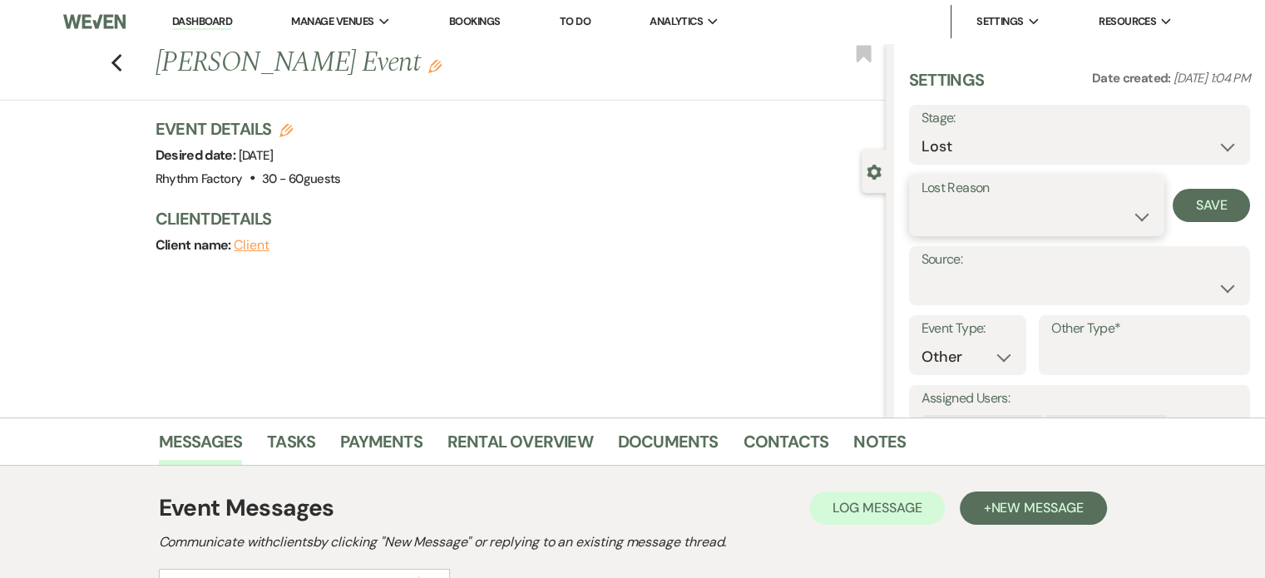
click at [1135, 215] on select "Booked Elsewhere Budget Date Unavailable No Response Not a Good Match Capacity …" at bounding box center [1036, 216] width 230 height 32
select select "8"
click at [921, 200] on select "Booked Elsewhere Budget Date Unavailable No Response Not a Good Match Capacity …" at bounding box center [1036, 216] width 230 height 32
click at [1194, 205] on button "Save" at bounding box center [1210, 205] width 77 height 33
click at [131, 56] on div "Previous [PERSON_NAME] Event Edit Bookmark" at bounding box center [439, 71] width 894 height 57
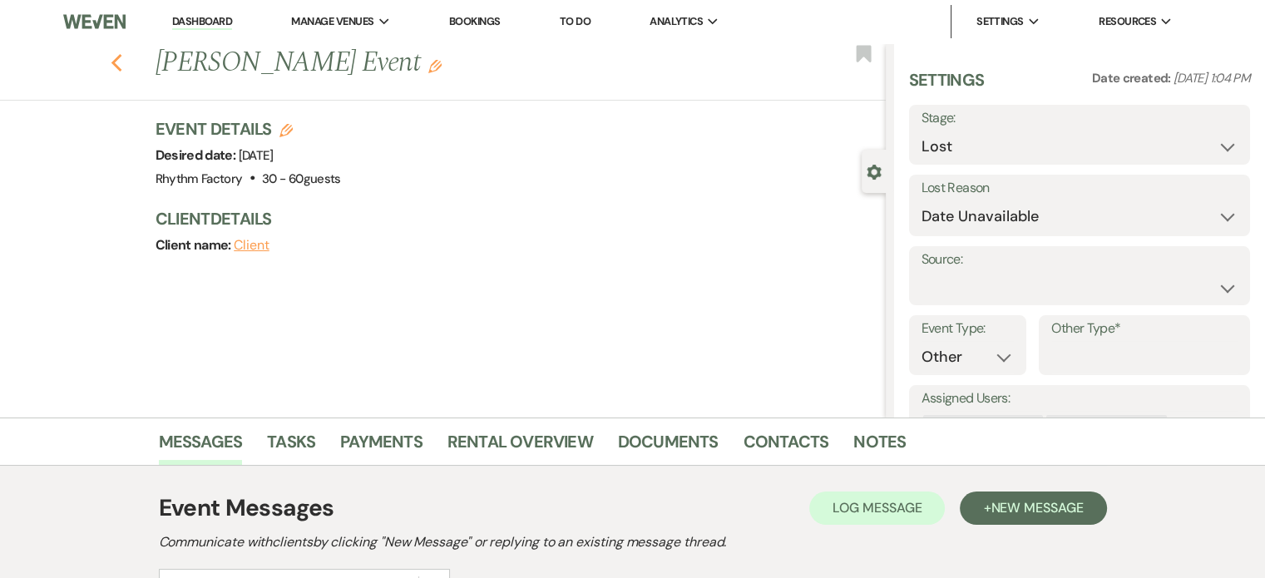
click at [116, 63] on icon "Previous" at bounding box center [117, 63] width 12 height 20
select select "8"
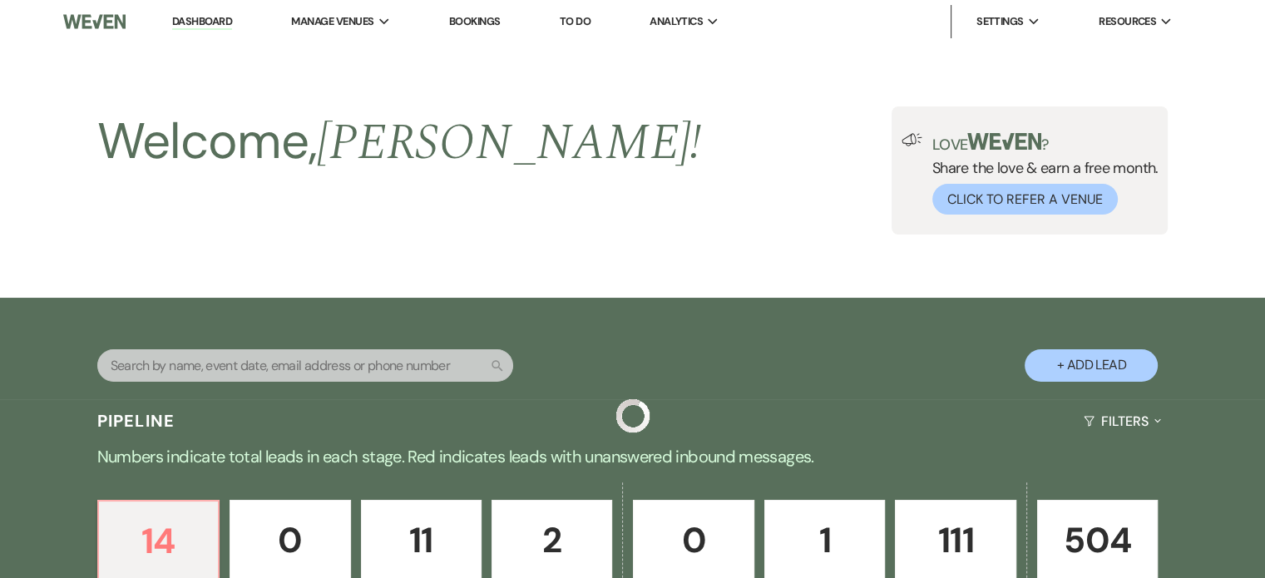
scroll to position [1164, 0]
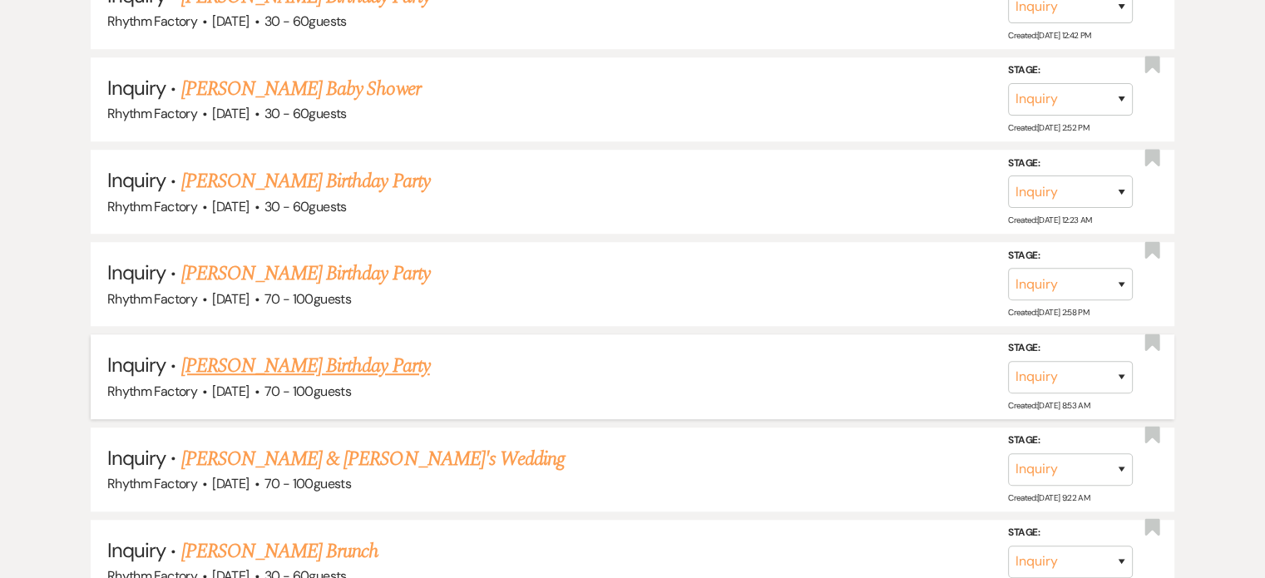
click at [295, 363] on link "[PERSON_NAME] Birthday Party" at bounding box center [305, 366] width 249 height 30
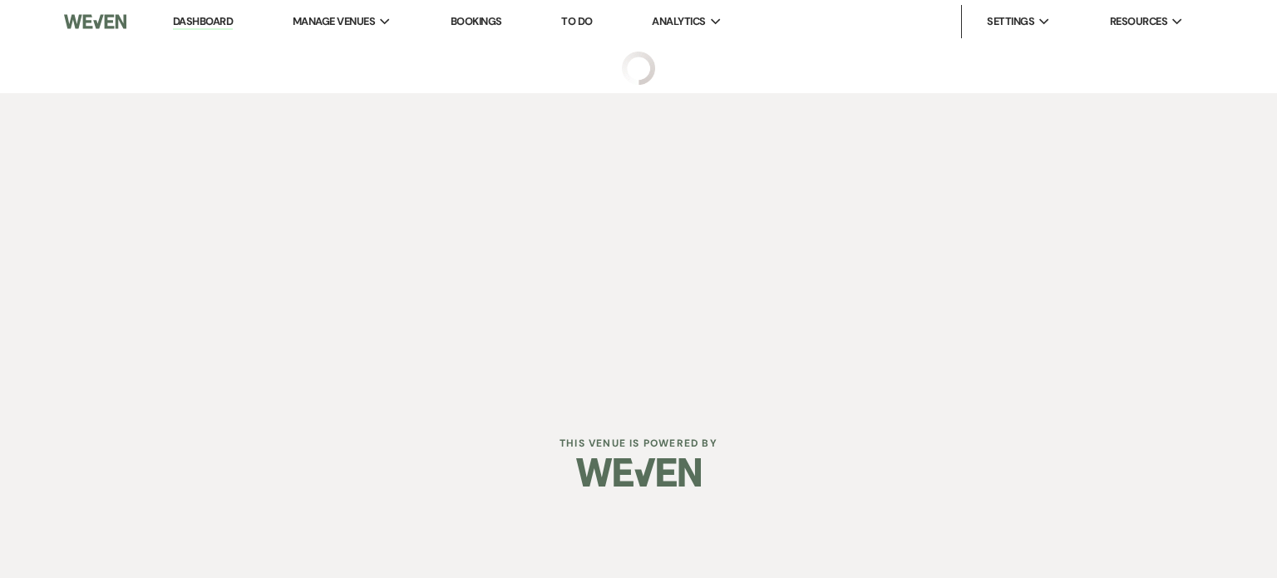
select select "12"
select select "4"
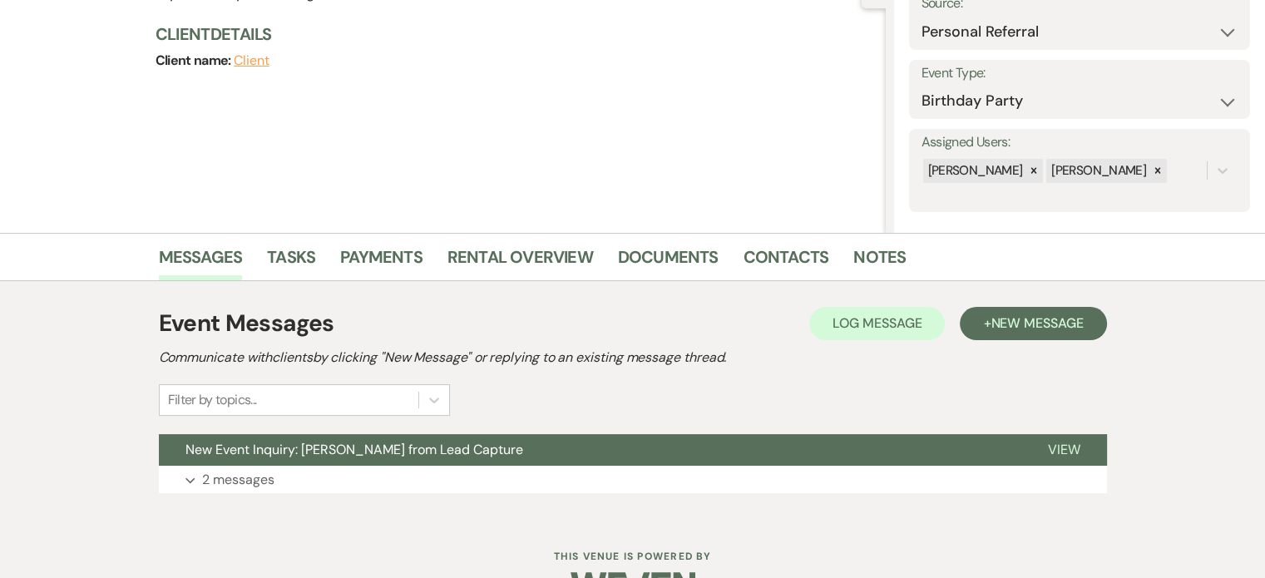
scroll to position [231, 0]
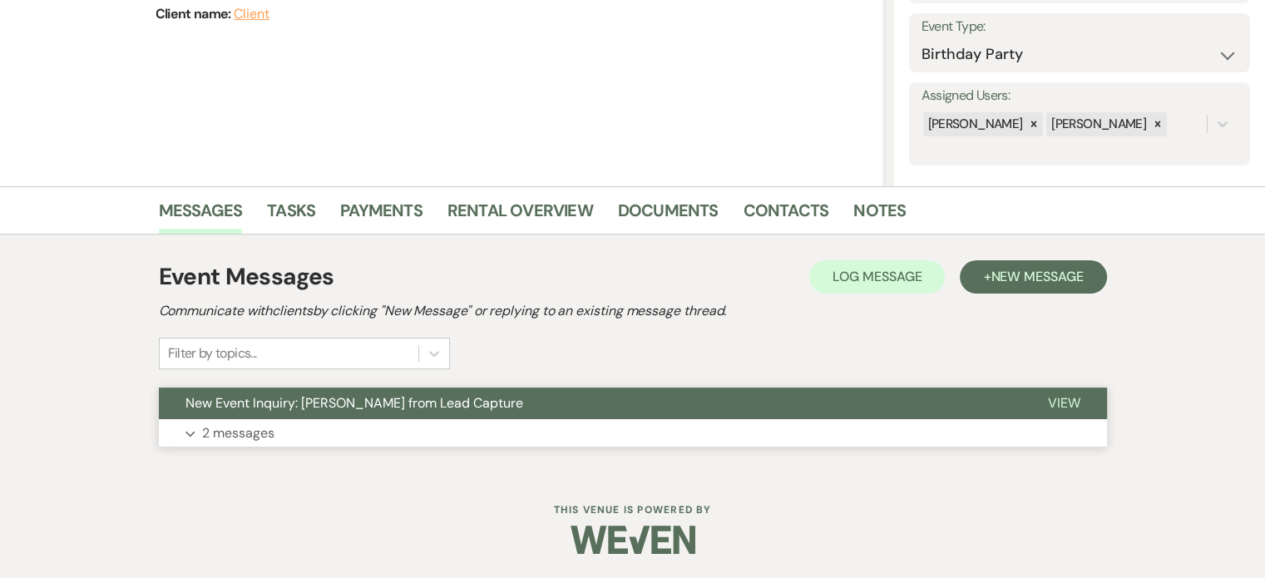
click at [1073, 395] on span "View" at bounding box center [1064, 402] width 32 height 17
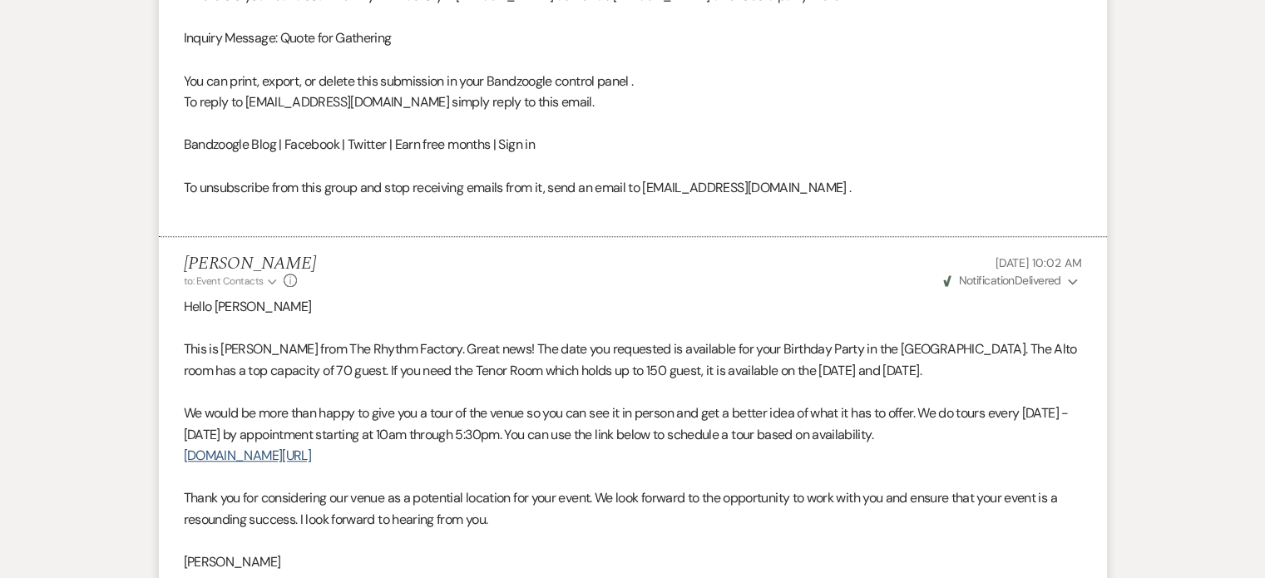
scroll to position [1562, 0]
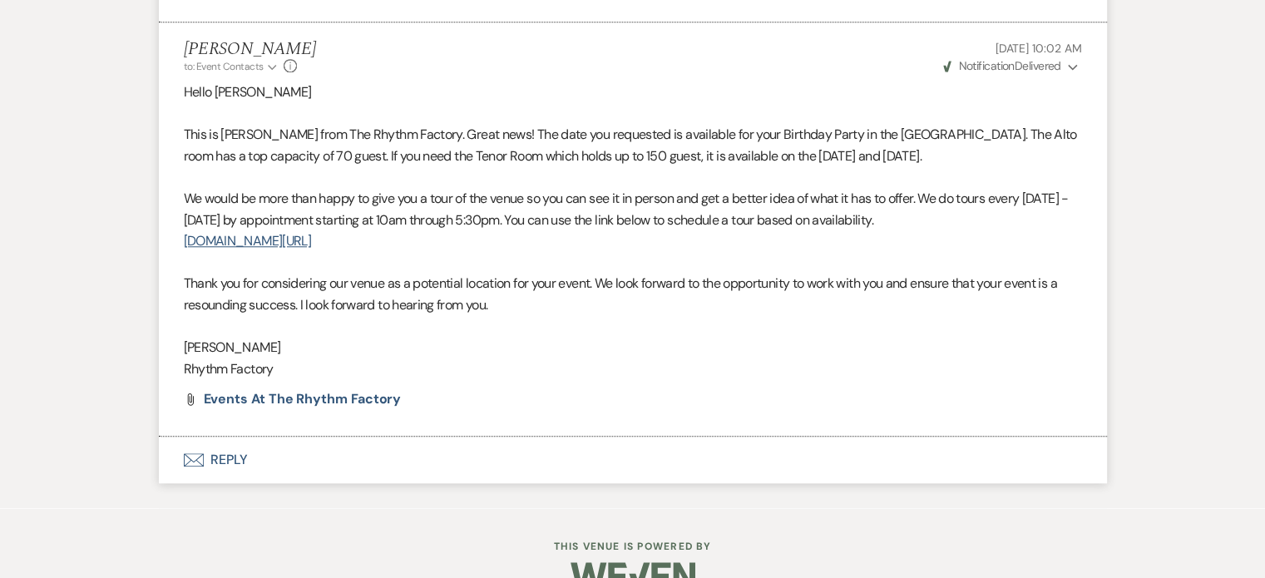
click at [215, 452] on button "Envelope Reply" at bounding box center [633, 460] width 948 height 47
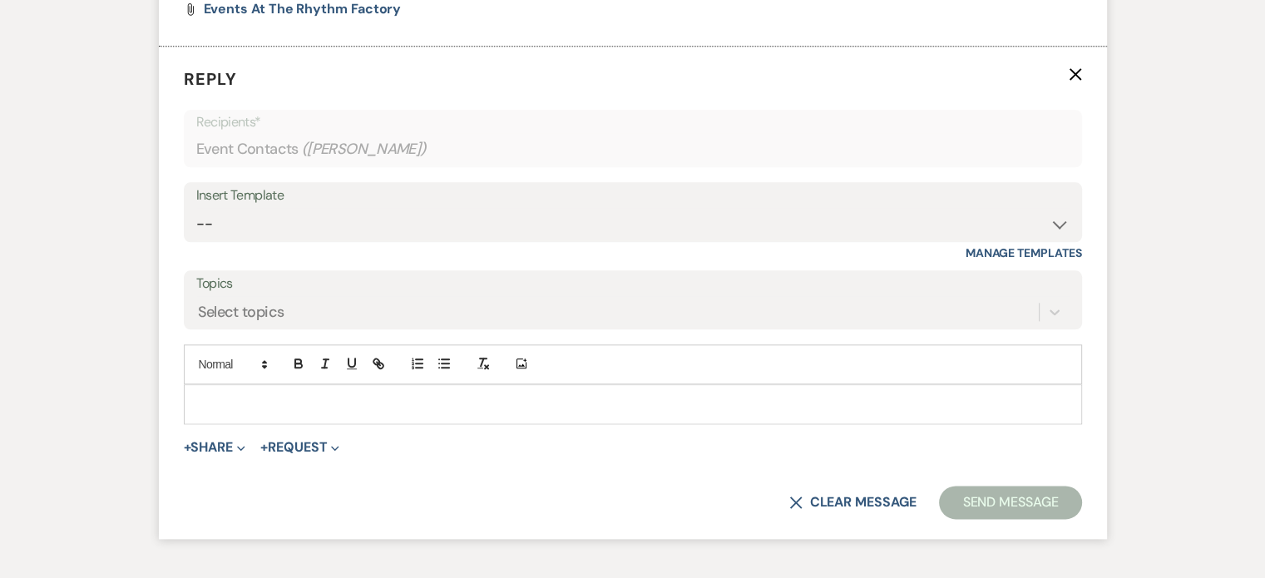
scroll to position [1954, 0]
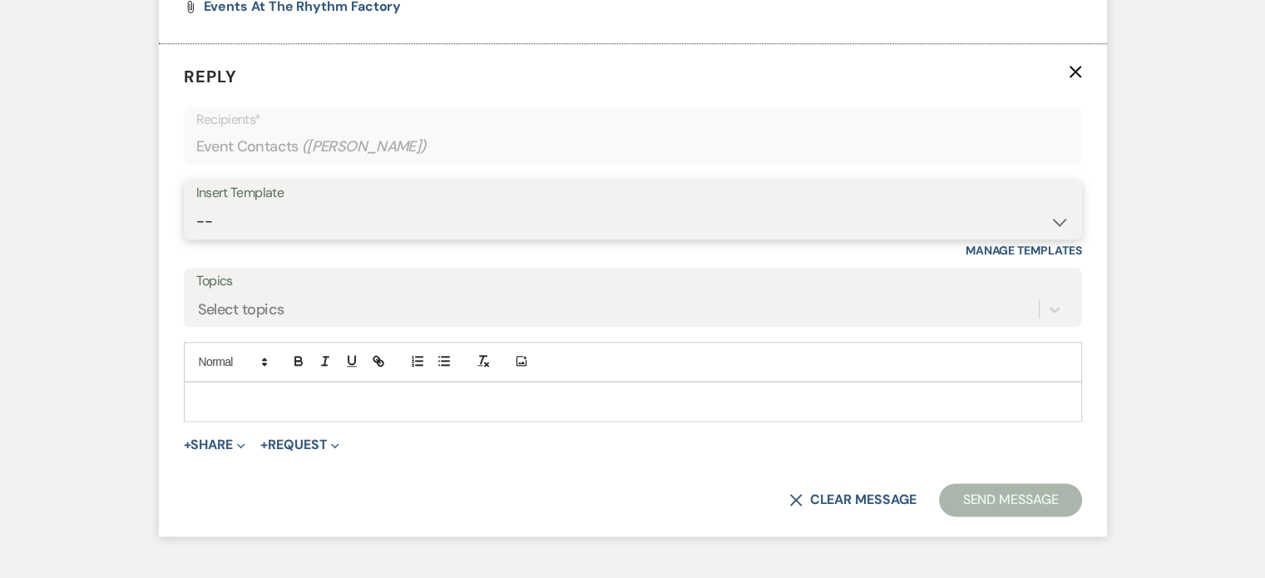
click at [1055, 216] on select "-- Available Date I want PRICE More detail to give price Use our decor Wedding …" at bounding box center [632, 221] width 873 height 32
select select "4364"
click at [196, 205] on select "-- Available Date I want PRICE More detail to give price Use our decor Wedding …" at bounding box center [632, 221] width 873 height 32
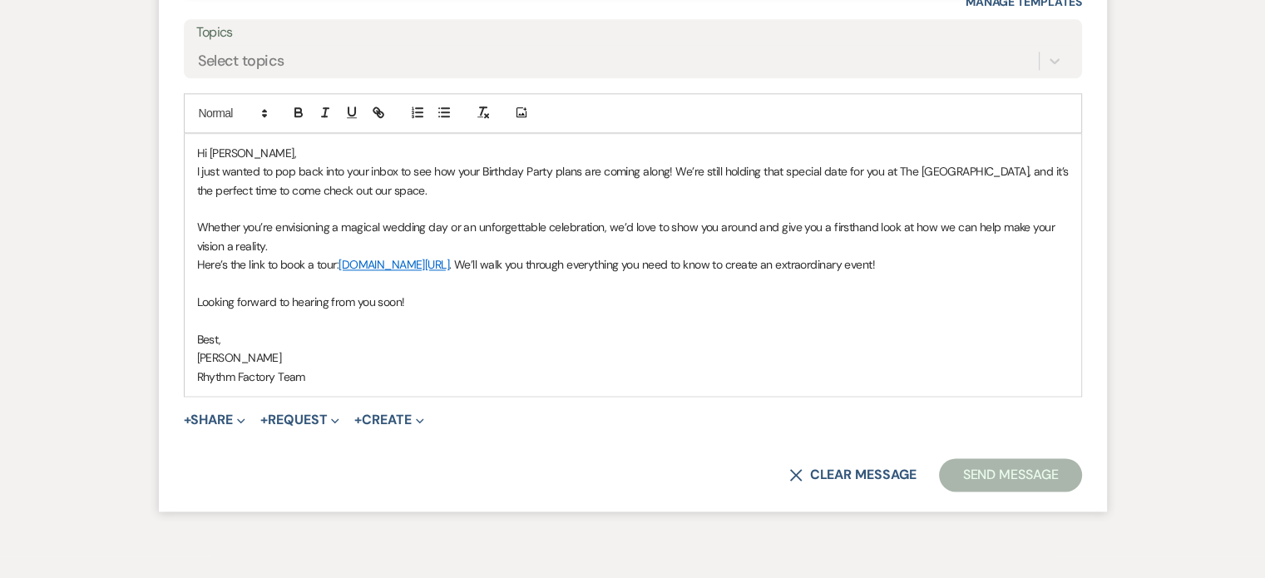
scroll to position [2204, 0]
click at [1008, 474] on button "Send Message" at bounding box center [1010, 473] width 142 height 33
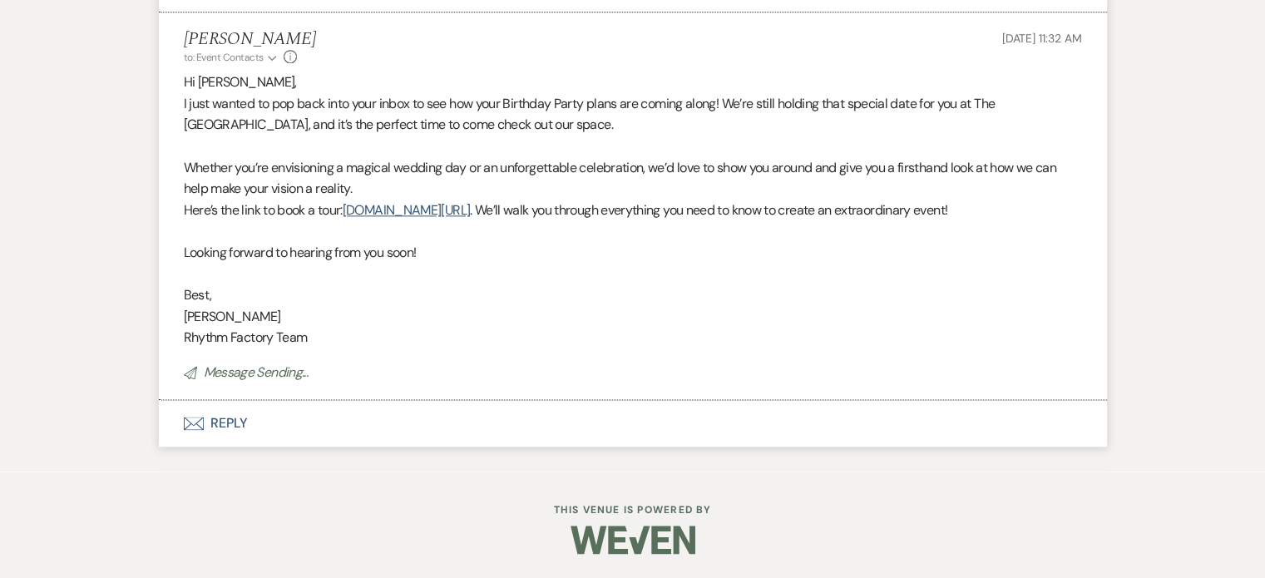
scroll to position [1951, 0]
